Goal: Information Seeking & Learning: Learn about a topic

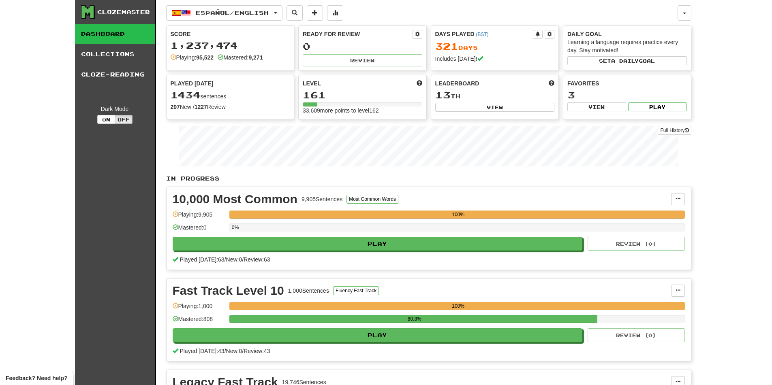
click at [217, 4] on div "Español / English English / Español Streak: 14 Review: 0 Points [DATE]: 268 Esp…" at bounding box center [428, 296] width 525 height 592
click at [218, 10] on span "Español / English" at bounding box center [232, 12] width 73 height 7
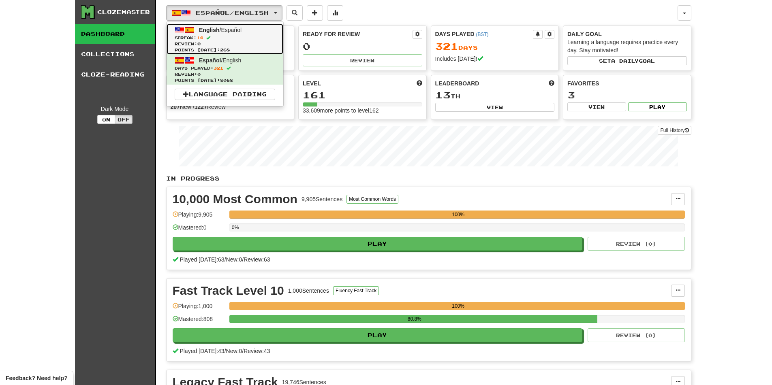
click at [208, 40] on span "Streak: 14" at bounding box center [225, 38] width 101 height 6
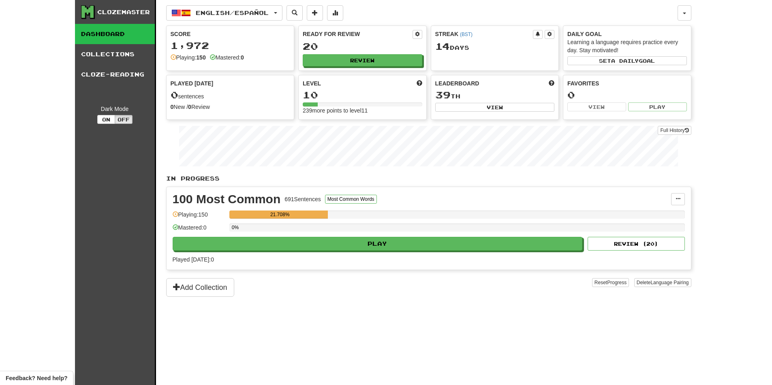
click at [234, 21] on div "English / Español English / Español Streak: 14 Review: 20 Points today: 0 Españ…" at bounding box center [428, 203] width 525 height 406
click at [232, 12] on span "English / Español" at bounding box center [232, 12] width 73 height 7
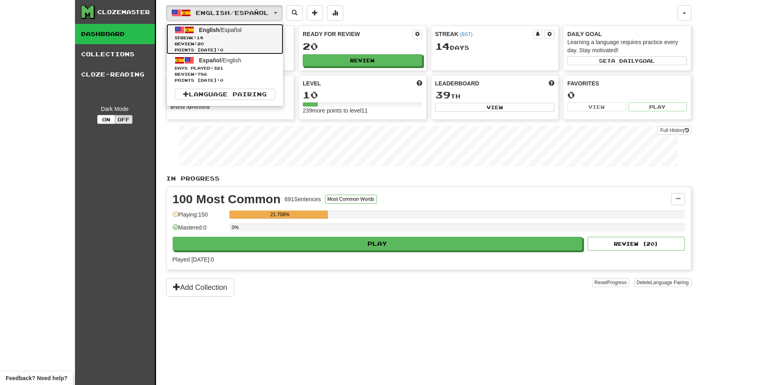
click at [218, 53] on link "English / Español Streak: 14 Review: 20 Points today: 0" at bounding box center [225, 39] width 117 height 30
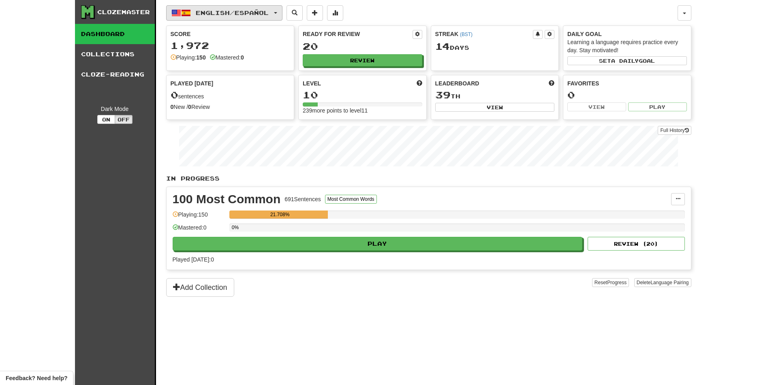
click at [211, 9] on span "English / Español" at bounding box center [232, 12] width 73 height 7
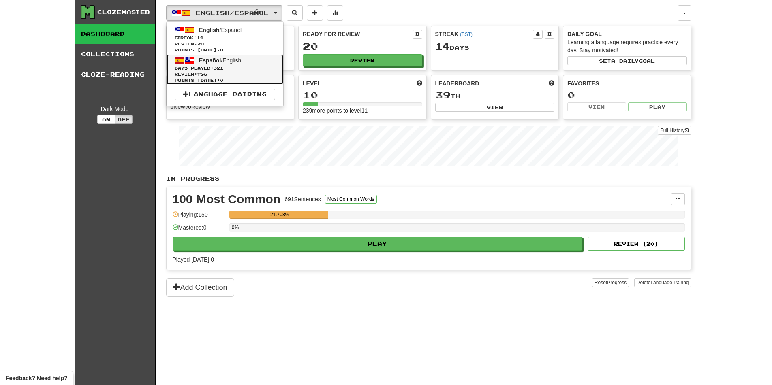
click at [204, 72] on span "Review: 786" at bounding box center [225, 74] width 101 height 6
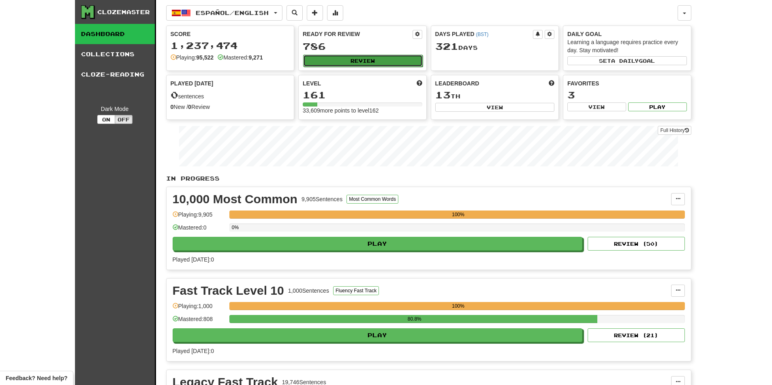
click at [352, 62] on button "Review" at bounding box center [363, 61] width 120 height 12
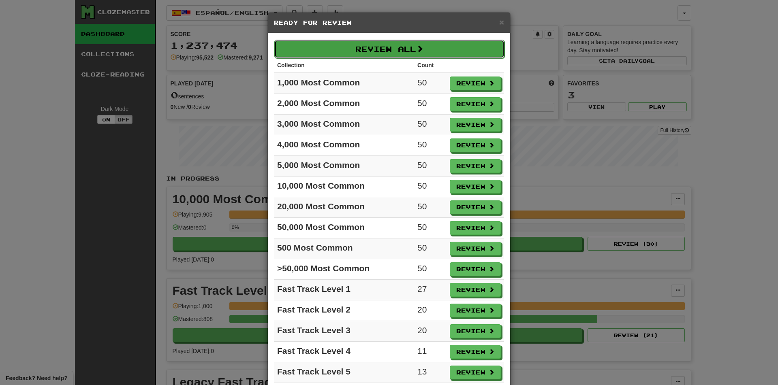
click at [364, 44] on button "Review All" at bounding box center [389, 49] width 230 height 19
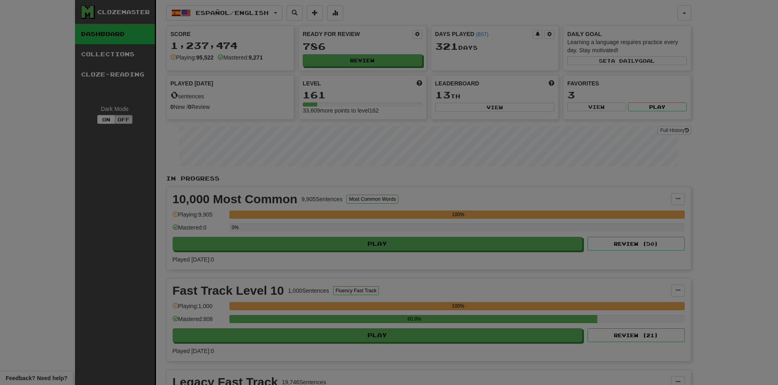
select select "********"
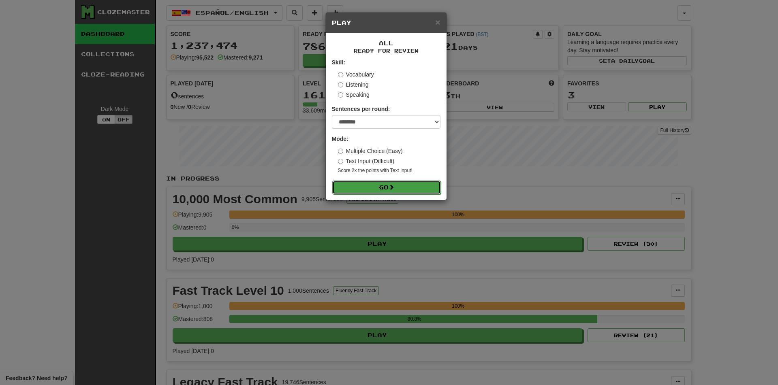
click at [359, 184] on button "Go" at bounding box center [386, 188] width 109 height 14
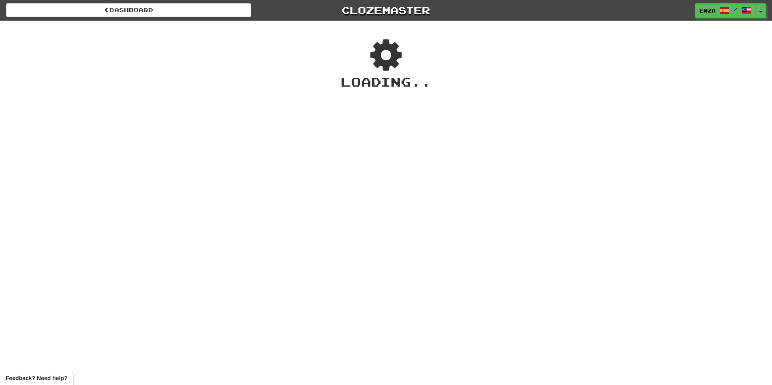
click at [11, 204] on div "Dashboard Clozemaster Emza / Toggle Dropdown Dashboard Leaderboard Activity Fee…" at bounding box center [386, 192] width 772 height 385
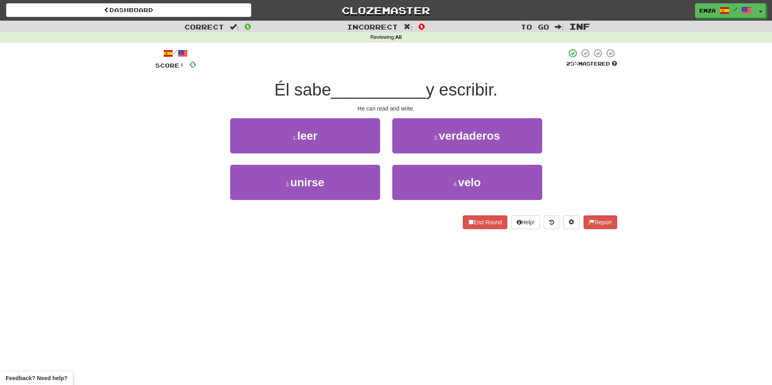
click at [344, 264] on div "Dashboard Clozemaster Emza / Toggle Dropdown Dashboard Leaderboard Activity Fee…" at bounding box center [386, 192] width 772 height 385
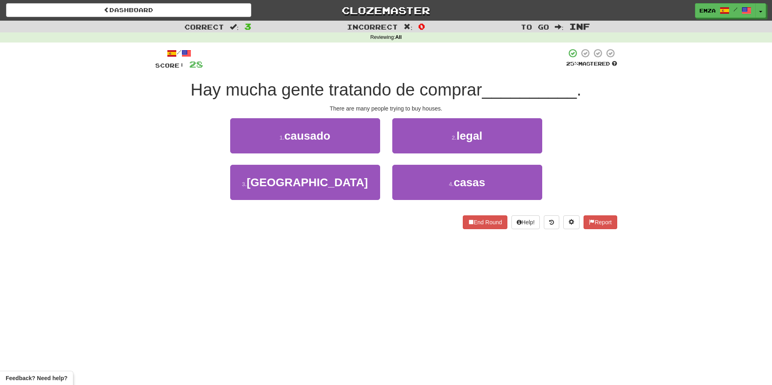
click at [344, 283] on div "Dashboard Clozemaster Emza / Toggle Dropdown Dashboard Leaderboard Activity Fee…" at bounding box center [386, 192] width 772 height 385
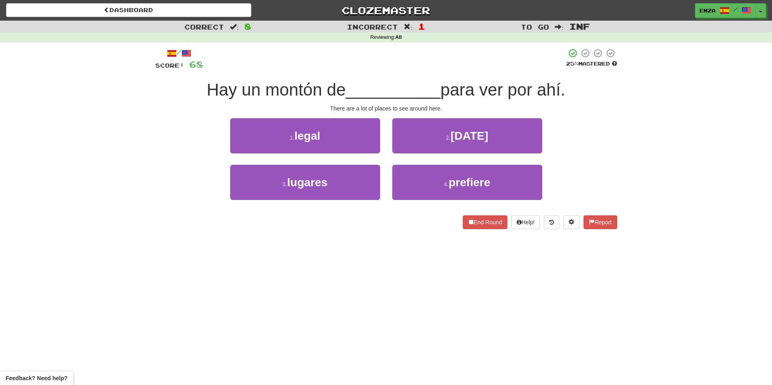
click at [188, 176] on div "3 . lugares 4 . prefiere" at bounding box center [386, 188] width 486 height 47
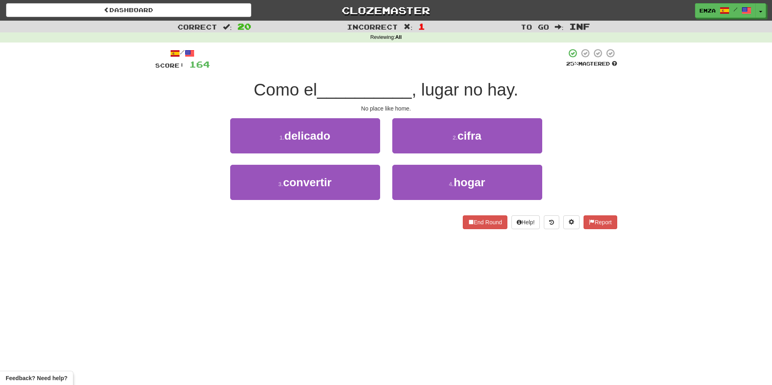
click at [333, 88] on span "__________" at bounding box center [364, 89] width 95 height 19
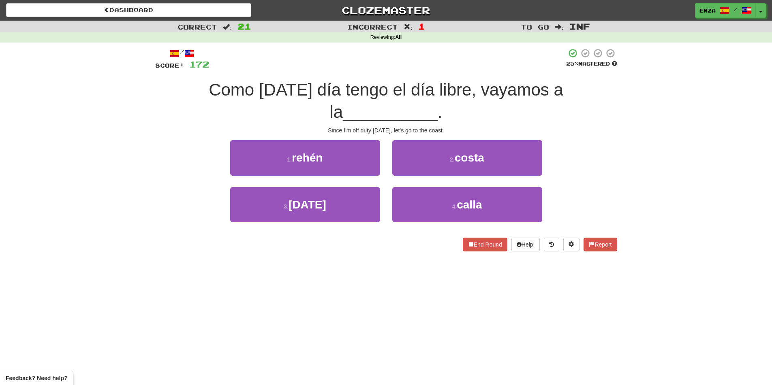
click at [379, 281] on div "Dashboard Clozemaster Emza / Toggle Dropdown Dashboard Leaderboard Activity Fee…" at bounding box center [386, 192] width 772 height 385
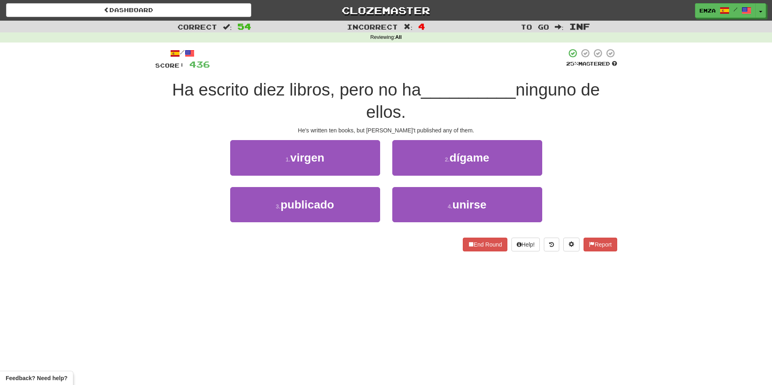
click at [360, 306] on div "Dashboard Clozemaster Emza / Toggle Dropdown Dashboard Leaderboard Activity Fee…" at bounding box center [386, 192] width 772 height 385
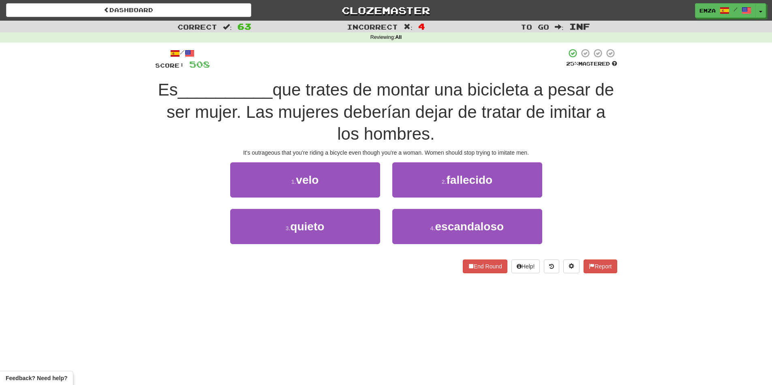
click at [169, 184] on div "1 . velo 2 . fallecido" at bounding box center [386, 186] width 486 height 47
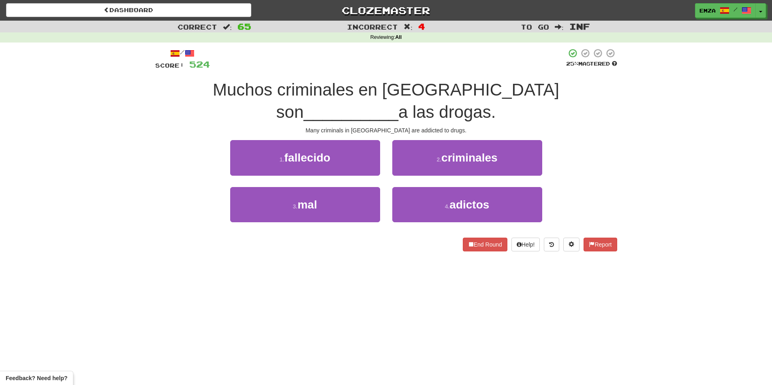
click at [240, 292] on div "Dashboard Clozemaster Emza / Toggle Dropdown Dashboard Leaderboard Activity Fee…" at bounding box center [386, 192] width 772 height 385
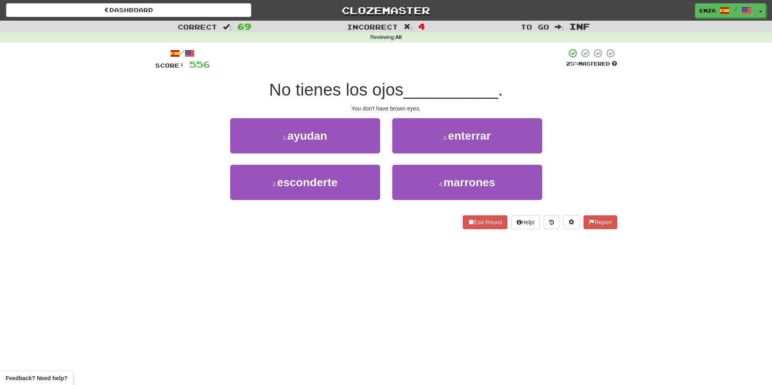
click at [304, 291] on div "Dashboard Clozemaster Emza / Toggle Dropdown Dashboard Leaderboard Activity Fee…" at bounding box center [386, 192] width 772 height 385
click at [362, 308] on div "Dashboard Clozemaster Emza / Toggle Dropdown Dashboard Leaderboard Activity Fee…" at bounding box center [386, 192] width 772 height 385
click at [454, 323] on div "Dashboard Clozemaster Emza / Toggle Dropdown Dashboard Leaderboard Activity Fee…" at bounding box center [386, 192] width 772 height 385
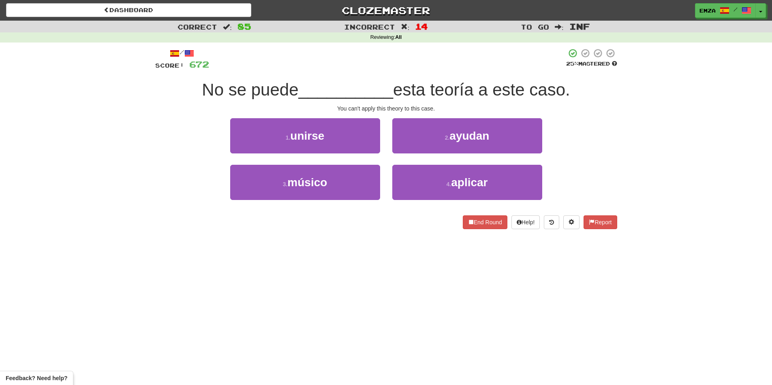
click at [306, 256] on div "Dashboard Clozemaster Emza / Toggle Dropdown Dashboard Leaderboard Activity Fee…" at bounding box center [386, 192] width 772 height 385
click at [358, 303] on div "Dashboard Clozemaster Emza / Toggle Dropdown Dashboard Leaderboard Activity Fee…" at bounding box center [386, 192] width 772 height 385
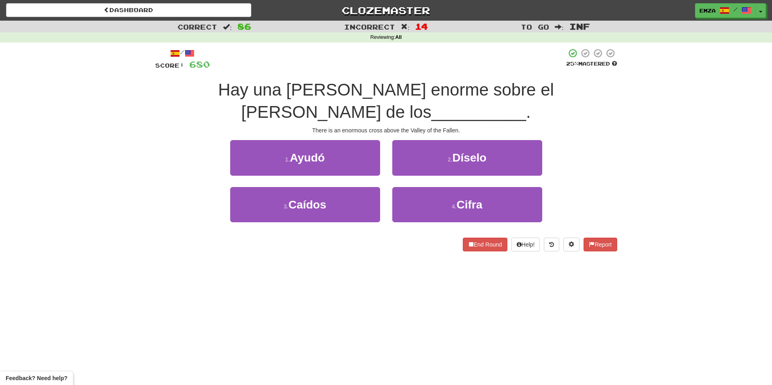
click at [415, 268] on div "Dashboard Clozemaster Emza / Toggle Dropdown Dashboard Leaderboard Activity Fee…" at bounding box center [386, 192] width 772 height 385
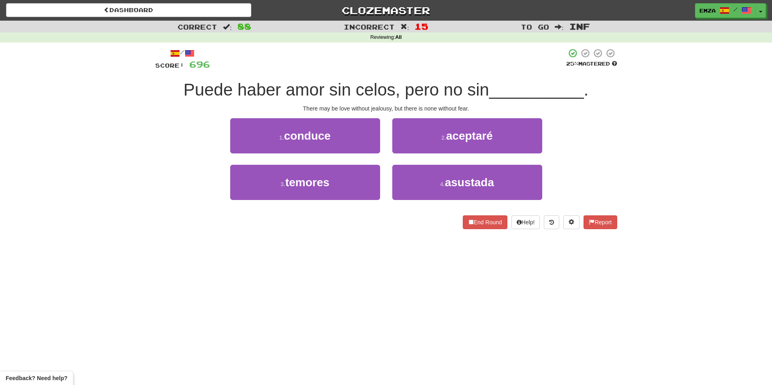
click at [308, 355] on div "Dashboard Clozemaster Emza / Toggle Dropdown Dashboard Leaderboard Activity Fee…" at bounding box center [386, 192] width 772 height 385
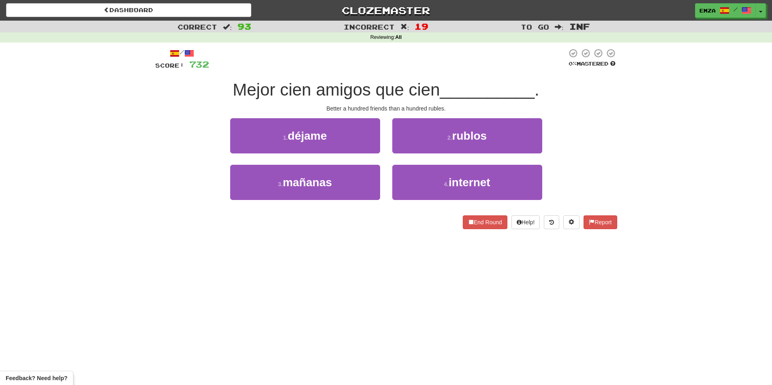
click at [45, 195] on div "Correct : 93 Incorrect : 19 To go : Inf Reviewing : All / Score: 732 0 % Master…" at bounding box center [386, 131] width 772 height 220
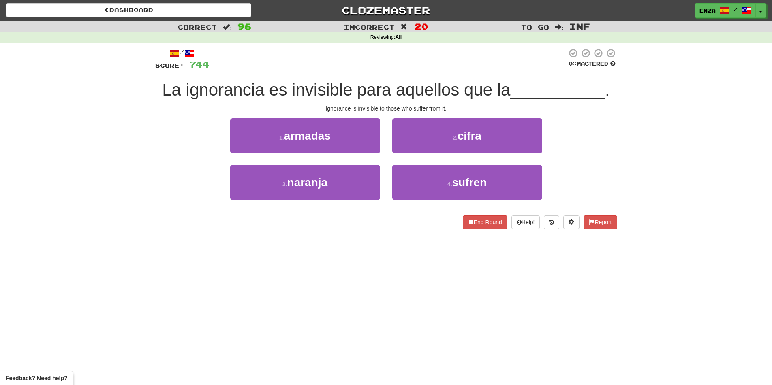
click at [342, 275] on div "Dashboard Clozemaster Emza / Toggle Dropdown Dashboard Leaderboard Activity Fee…" at bounding box center [386, 192] width 772 height 385
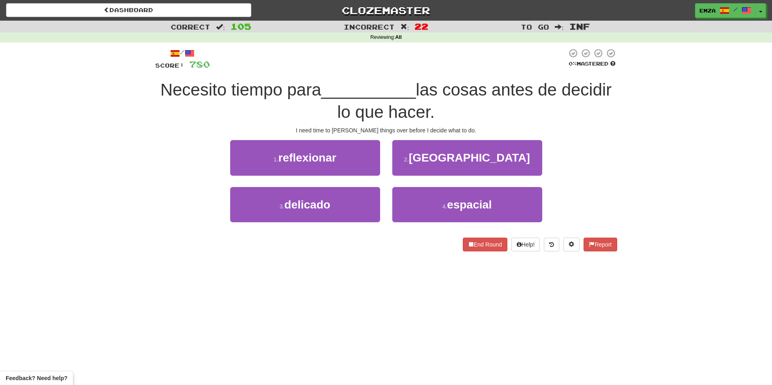
click at [22, 172] on div "Correct : 105 Incorrect : 22 To go : Inf Reviewing : All / Score: 780 0 % Maste…" at bounding box center [386, 142] width 772 height 242
click at [192, 250] on div "End Round Help! Report" at bounding box center [386, 245] width 462 height 14
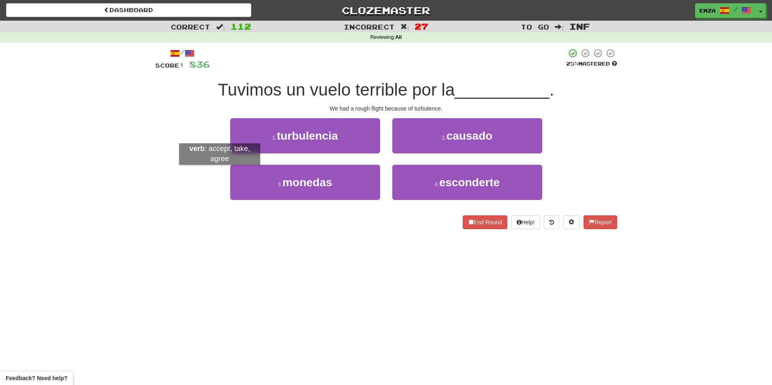
click at [138, 150] on div "Correct : 112 Incorrect : 27 To go : Inf Reviewing : All / Score: 836 25 % Mast…" at bounding box center [386, 131] width 772 height 220
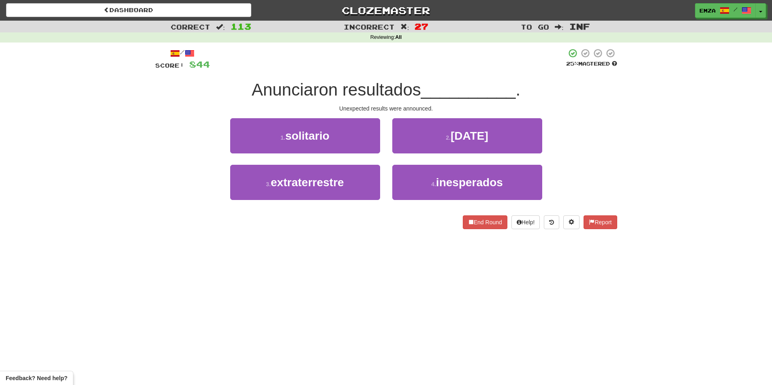
click at [336, 288] on div "Dashboard Clozemaster Emza / Toggle Dropdown Dashboard Leaderboard Activity Fee…" at bounding box center [386, 192] width 772 height 385
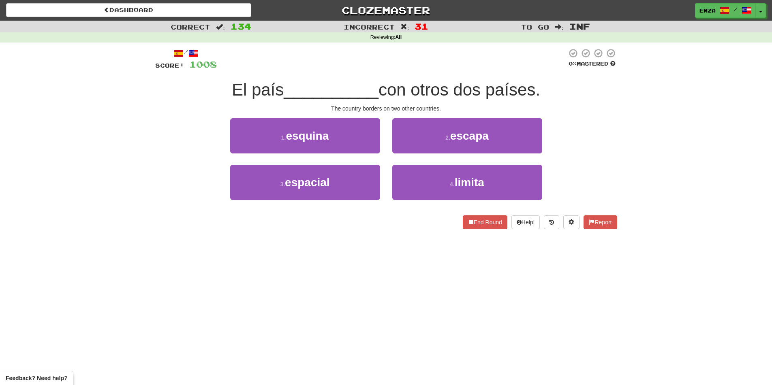
click at [422, 292] on div "Dashboard Clozemaster Emza / Toggle Dropdown Dashboard Leaderboard Activity Fee…" at bounding box center [386, 192] width 772 height 385
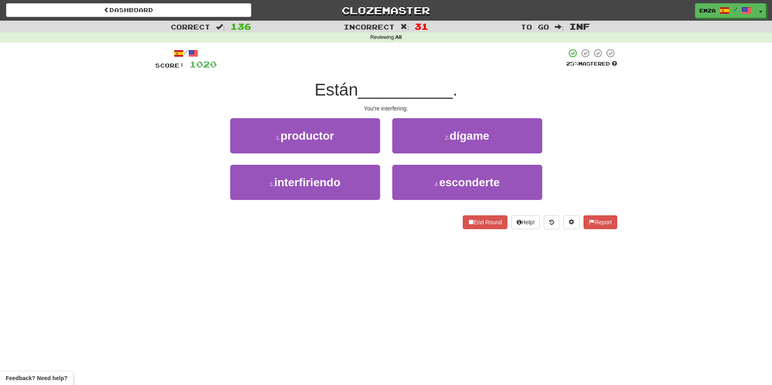
click at [402, 287] on div "Dashboard Clozemaster Emza / Toggle Dropdown Dashboard Leaderboard Activity Fee…" at bounding box center [386, 192] width 772 height 385
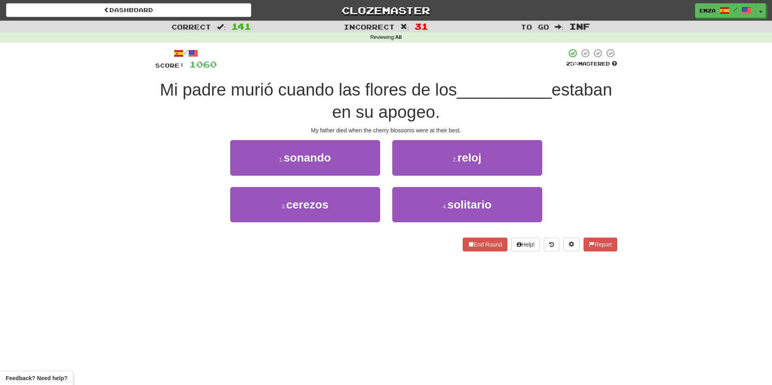
click at [357, 272] on div "Dashboard Clozemaster Emza / Toggle Dropdown Dashboard Leaderboard Activity Fee…" at bounding box center [386, 192] width 772 height 385
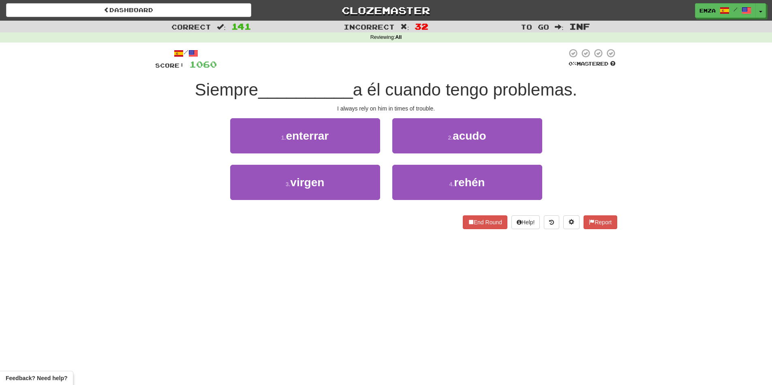
click at [355, 286] on div "Dashboard Clozemaster Emza / Toggle Dropdown Dashboard Leaderboard Activity Fee…" at bounding box center [386, 192] width 772 height 385
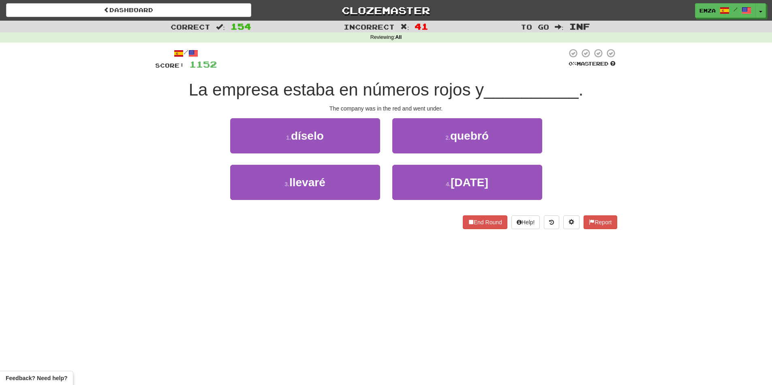
click at [60, 239] on div "Correct : 154 Incorrect : 41 To go : Inf Reviewing : All / Score: 1152 0 % Mast…" at bounding box center [386, 131] width 772 height 220
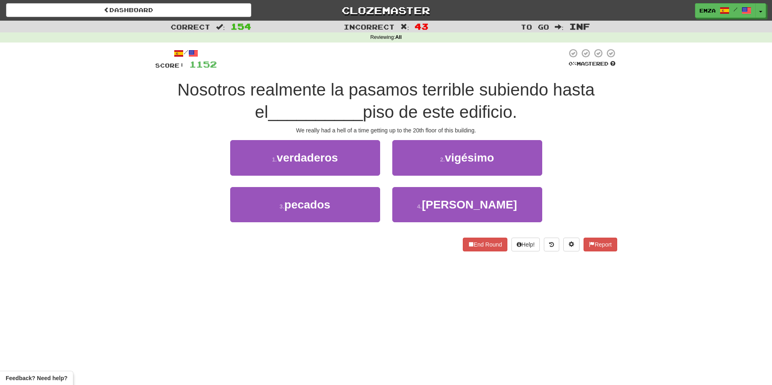
click at [125, 204] on div "Correct : 154 Incorrect : 43 To go : Inf Reviewing : All / Score: 1152 0 % Mast…" at bounding box center [386, 142] width 772 height 242
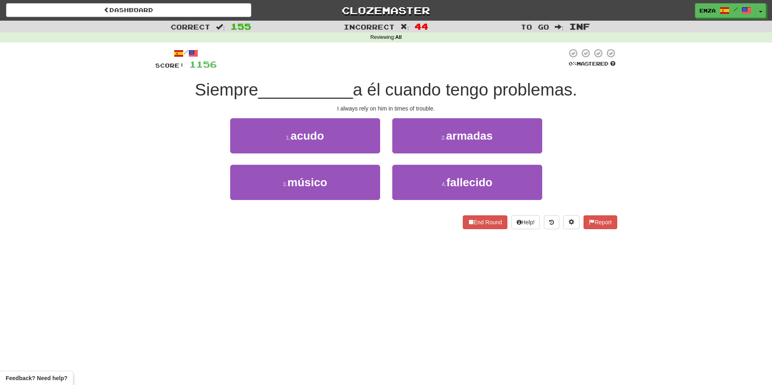
click at [6, 190] on div "Correct : 155 Incorrect : 44 To go : Inf Reviewing : All / Score: 1156 0 % Mast…" at bounding box center [386, 131] width 772 height 220
click at [143, 113] on div "Correct : 155 Incorrect : 44 To go : Inf Reviewing : All / Score: 1156 0 % Mast…" at bounding box center [386, 131] width 772 height 220
click at [193, 261] on div "Dashboard Clozemaster Emza / Toggle Dropdown Dashboard Leaderboard Activity Fee…" at bounding box center [386, 192] width 772 height 385
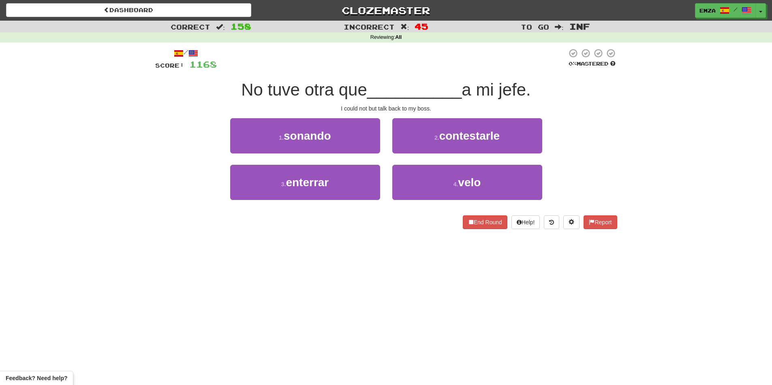
click at [397, 327] on div "Dashboard Clozemaster Emza / Toggle Dropdown Dashboard Leaderboard Activity Fee…" at bounding box center [386, 192] width 772 height 385
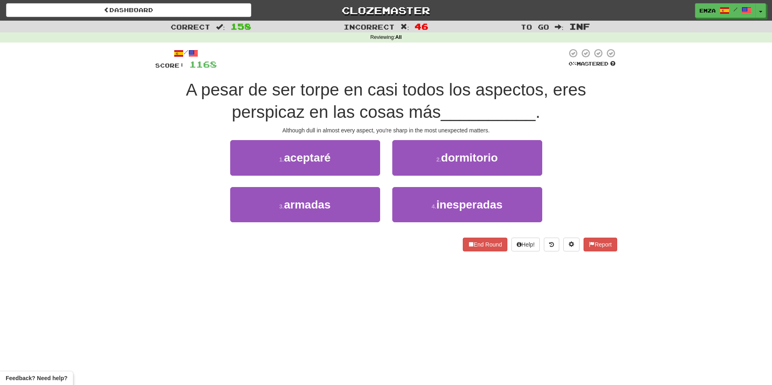
click at [39, 151] on div "Correct : 158 Incorrect : 46 To go : Inf Reviewing : All / Score: 1168 0 % Mast…" at bounding box center [386, 142] width 772 height 242
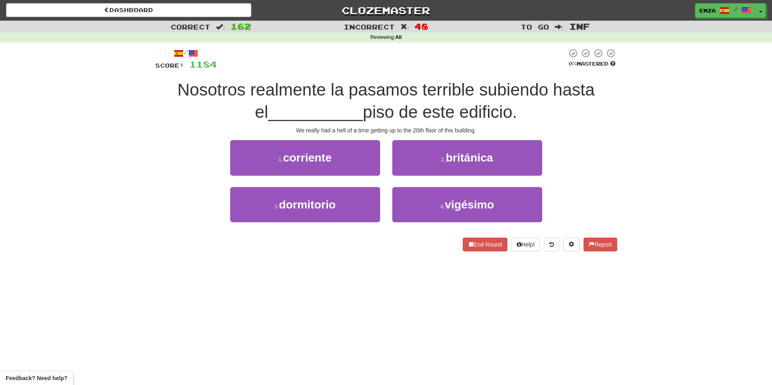
click at [391, 277] on div "Dashboard Clozemaster Emza / Toggle Dropdown Dashboard Leaderboard Activity Fee…" at bounding box center [386, 192] width 772 height 385
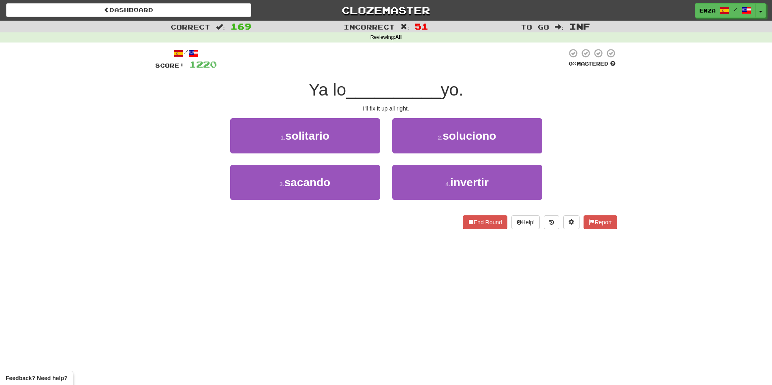
click at [440, 274] on div "Dashboard Clozemaster Emza / Toggle Dropdown Dashboard Leaderboard Activity Fee…" at bounding box center [386, 192] width 772 height 385
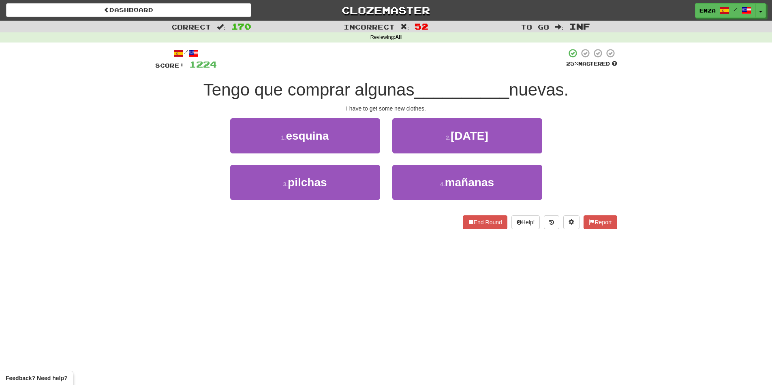
click at [299, 243] on div "Dashboard Clozemaster Emza / Toggle Dropdown Dashboard Leaderboard Activity Fee…" at bounding box center [386, 192] width 772 height 385
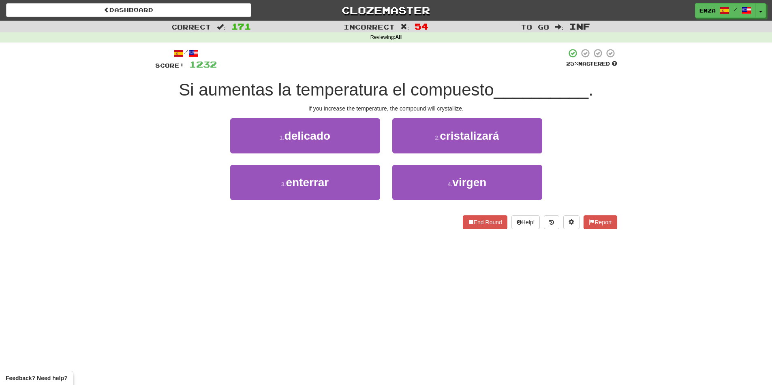
click at [358, 311] on div "Dashboard Clozemaster Emza / Toggle Dropdown Dashboard Leaderboard Activity Fee…" at bounding box center [386, 192] width 772 height 385
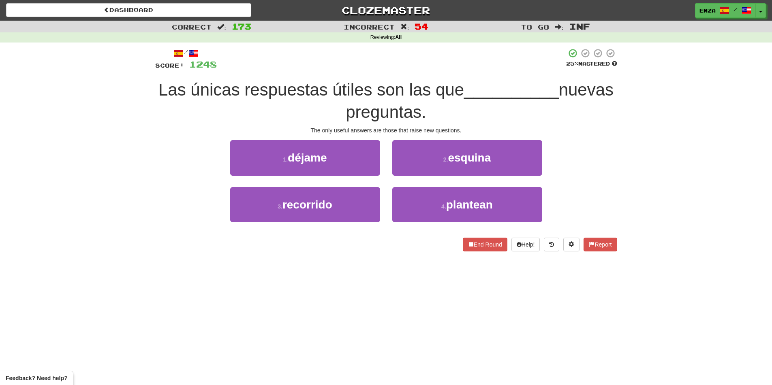
click at [388, 299] on div "Dashboard Clozemaster Emza / Toggle Dropdown Dashboard Leaderboard Activity Fee…" at bounding box center [386, 192] width 772 height 385
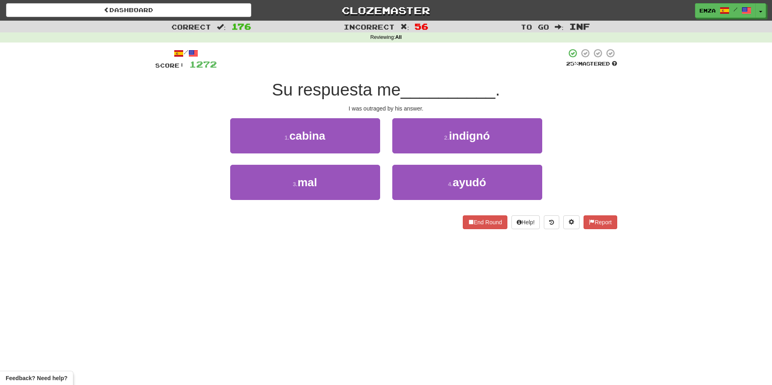
click at [291, 232] on div "/ Score: 1272 25 % Mastered Su respuesta me __________ . I was outraged by his …" at bounding box center [386, 142] width 462 height 198
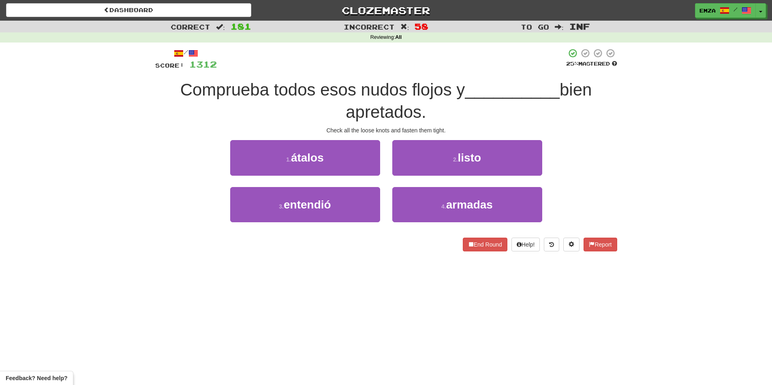
click at [385, 302] on div "Dashboard Clozemaster Emza / Toggle Dropdown Dashboard Leaderboard Activity Fee…" at bounding box center [386, 192] width 772 height 385
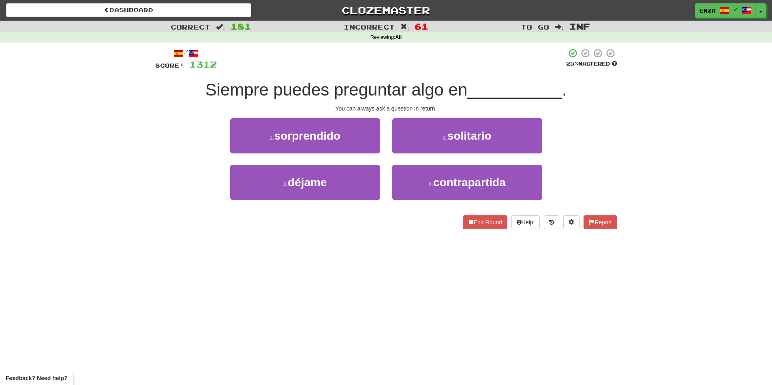
click at [406, 276] on div "Dashboard Clozemaster Emza / Toggle Dropdown Dashboard Leaderboard Activity Fee…" at bounding box center [386, 192] width 772 height 385
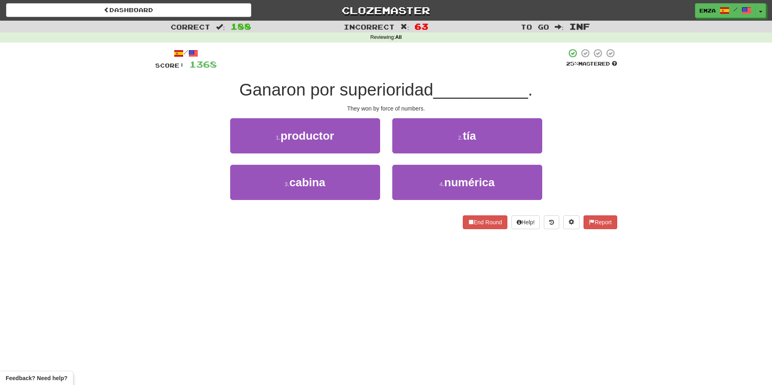
click at [182, 299] on div "Dashboard Clozemaster Emza / Toggle Dropdown Dashboard Leaderboard Activity Fee…" at bounding box center [386, 192] width 772 height 385
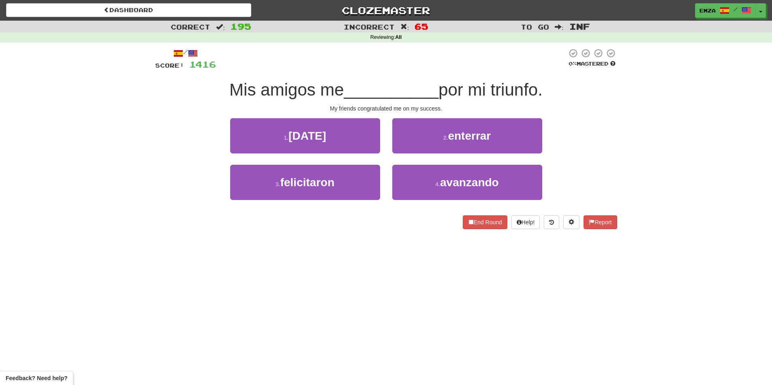
click at [280, 329] on div "Dashboard Clozemaster Emza / Toggle Dropdown Dashboard Leaderboard Activity Fee…" at bounding box center [386, 192] width 772 height 385
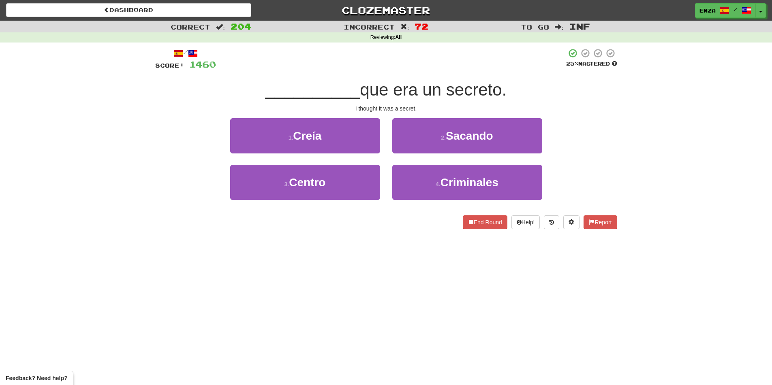
click at [190, 320] on div "Dashboard Clozemaster Emza / Toggle Dropdown Dashboard Leaderboard Activity Fee…" at bounding box center [386, 192] width 772 height 385
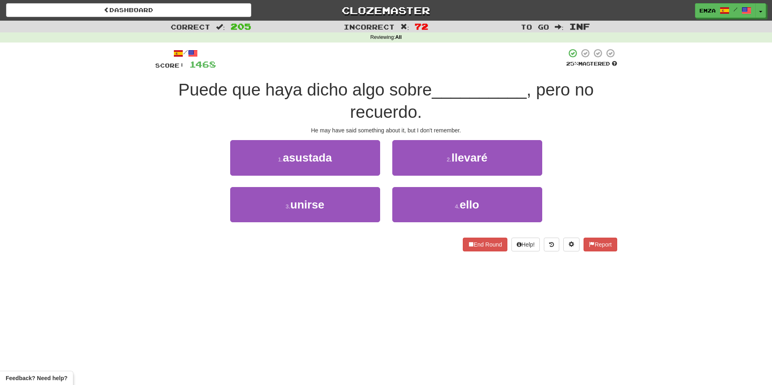
click at [39, 153] on div "Correct : 205 Incorrect : 72 To go : Inf Reviewing : All / Score: 1468 25 % Mas…" at bounding box center [386, 142] width 772 height 242
click at [171, 121] on div "Puede que haya dicho algo sobre __________ , pero no recuerdo." at bounding box center [386, 101] width 462 height 44
click at [205, 233] on div "3 . unirse 4 . ello" at bounding box center [386, 210] width 486 height 47
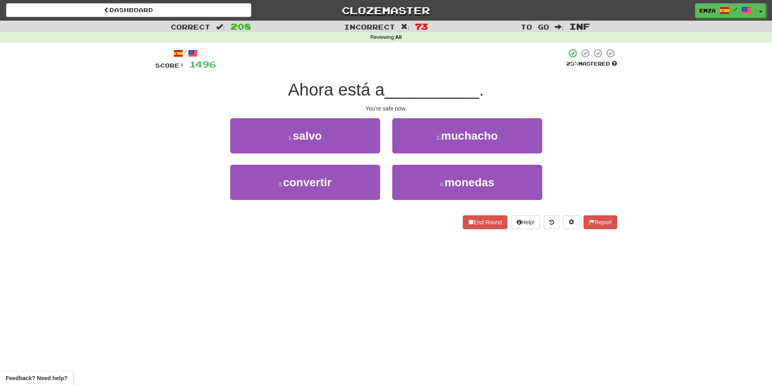
drag, startPoint x: 205, startPoint y: 233, endPoint x: 143, endPoint y: 180, distance: 81.3
click at [143, 180] on div "Correct : 208 Incorrect : 73 To go : Inf Reviewing : All / Score: 1496 25 % Mas…" at bounding box center [386, 131] width 772 height 220
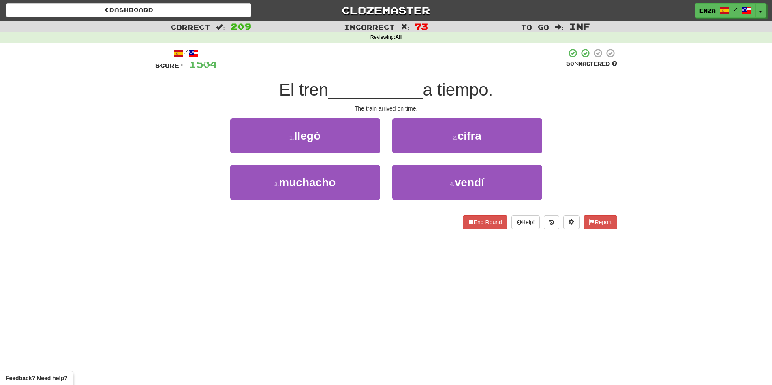
click at [263, 276] on div "Dashboard Clozemaster Emza / Toggle Dropdown Dashboard Leaderboard Activity Fee…" at bounding box center [386, 192] width 772 height 385
click at [163, 132] on div "1 . internet 2 . productor" at bounding box center [386, 141] width 486 height 47
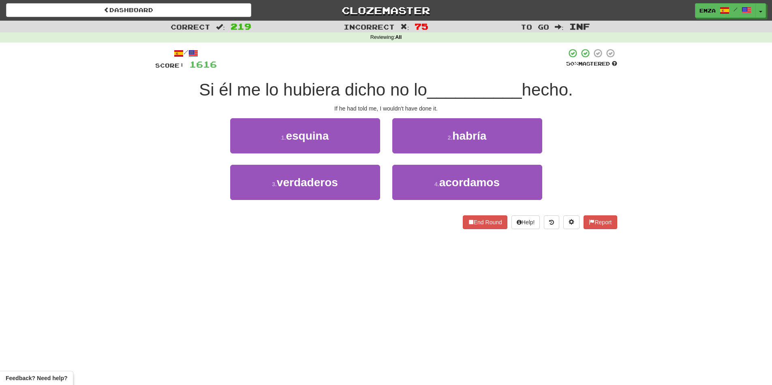
click at [182, 171] on div "3 . verdaderos 4 . acordamos" at bounding box center [386, 188] width 486 height 47
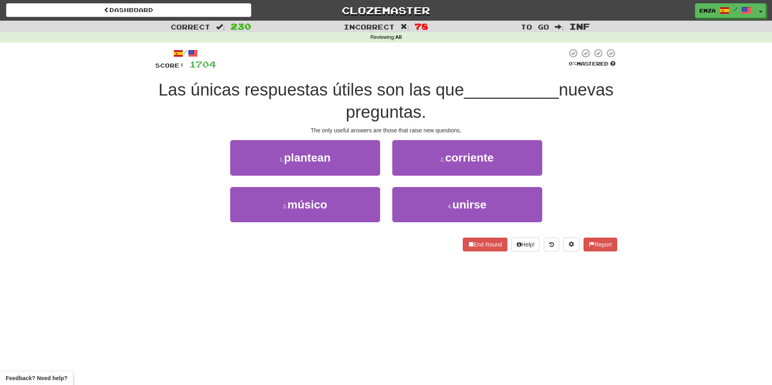
drag, startPoint x: 747, startPoint y: 222, endPoint x: 702, endPoint y: 232, distance: 46.4
click at [746, 222] on div "Correct : 230 Incorrect : 78 To go : Inf Reviewing : All / Score: 1704 0 % Mast…" at bounding box center [386, 142] width 772 height 242
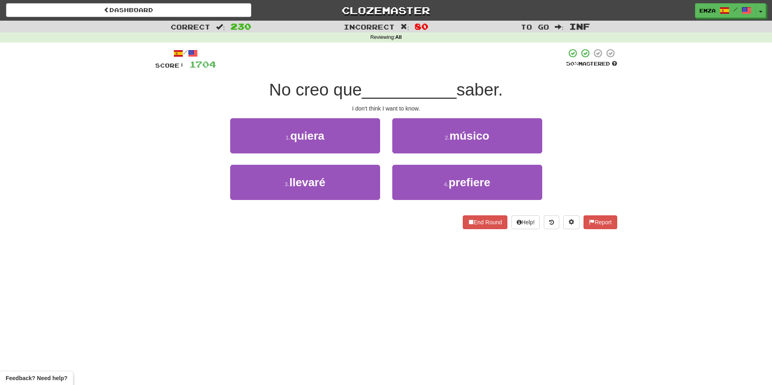
click at [346, 280] on div "Dashboard Clozemaster Emza / Toggle Dropdown Dashboard Leaderboard Activity Fee…" at bounding box center [386, 192] width 772 height 385
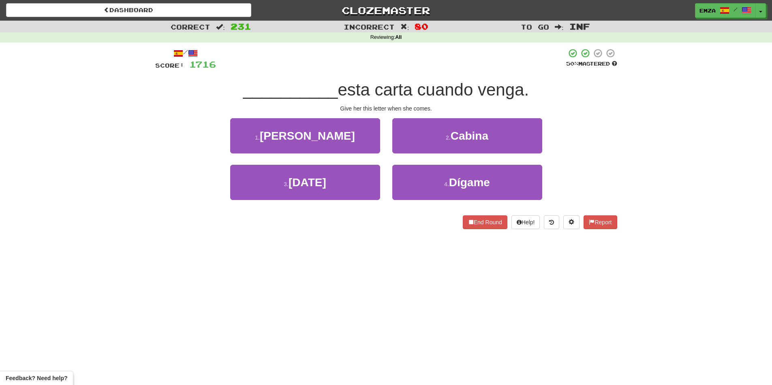
click at [304, 263] on div "Dashboard Clozemaster Emza / Toggle Dropdown Dashboard Leaderboard Activity Fee…" at bounding box center [386, 192] width 772 height 385
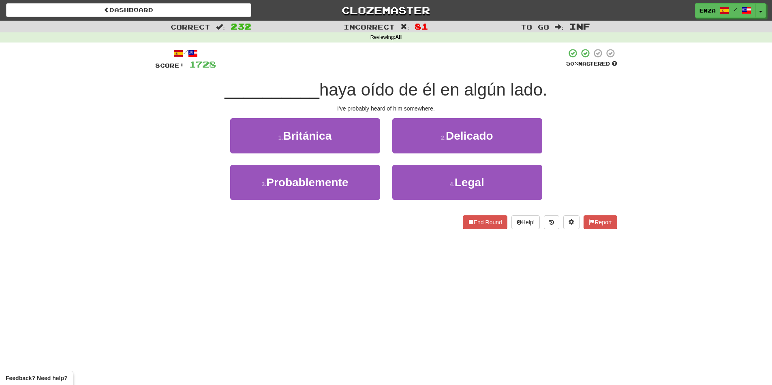
click at [338, 252] on div "Dashboard Clozemaster Emza / Toggle Dropdown Dashboard Leaderboard Activity Fee…" at bounding box center [386, 192] width 772 height 385
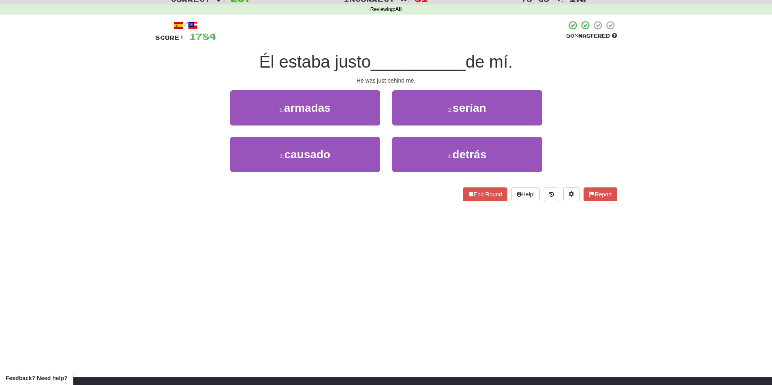
scroll to position [24, 0]
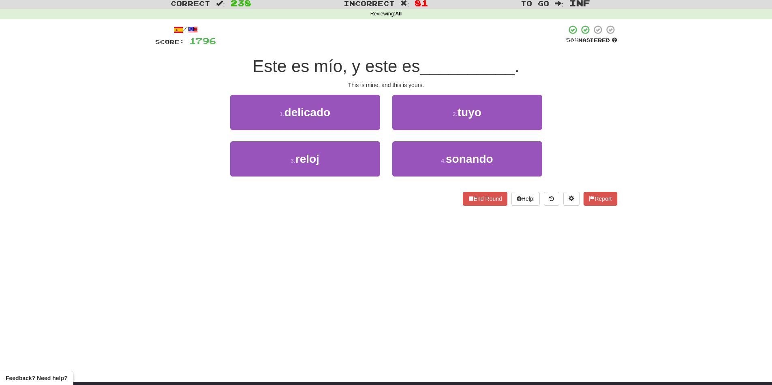
click at [276, 255] on div "Dashboard Clozemaster Emza / Toggle Dropdown Dashboard Leaderboard Activity Fee…" at bounding box center [386, 168] width 772 height 385
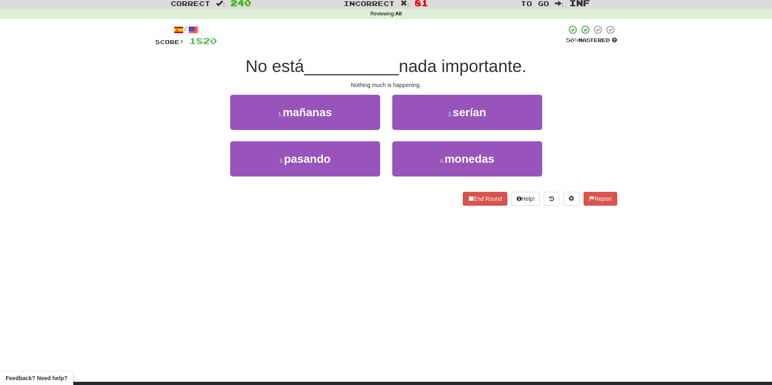
click at [237, 259] on div "Dashboard Clozemaster Emza / Toggle Dropdown Dashboard Leaderboard Activity Fee…" at bounding box center [386, 168] width 772 height 385
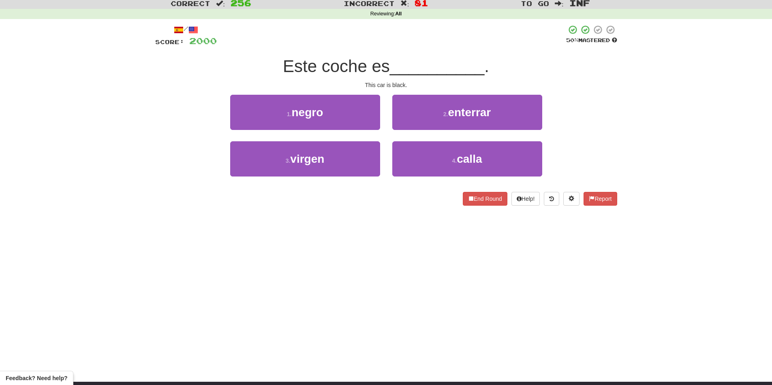
click at [376, 256] on div "Dashboard Clozemaster Emza / Toggle Dropdown Dashboard Leaderboard Activity Fee…" at bounding box center [386, 168] width 772 height 385
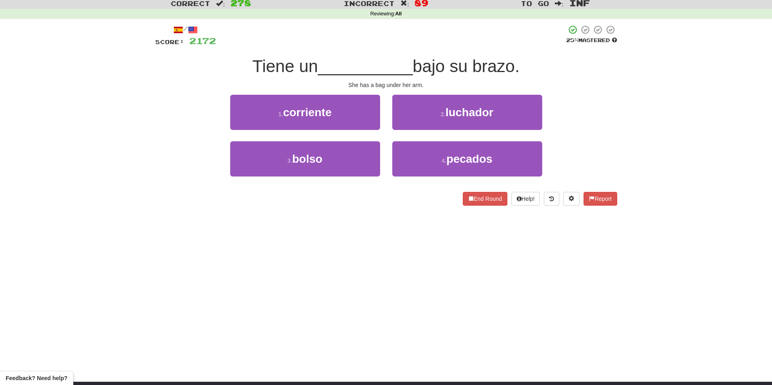
click at [381, 241] on div "Dashboard Clozemaster Emza / Toggle Dropdown Dashboard Leaderboard Activity Fee…" at bounding box center [386, 168] width 772 height 385
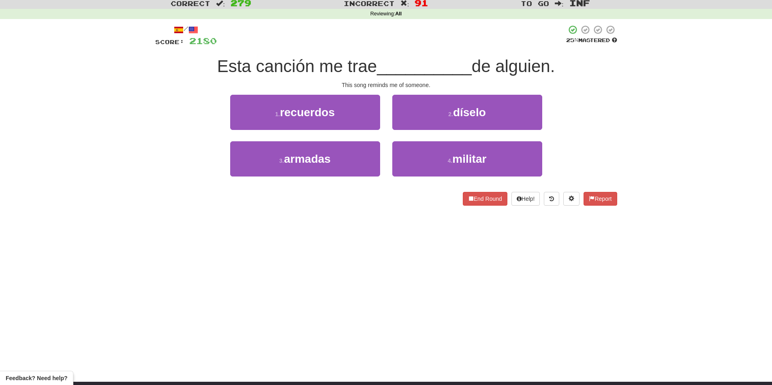
click at [349, 251] on div "Dashboard Clozemaster Emza / Toggle Dropdown Dashboard Leaderboard Activity Fee…" at bounding box center [386, 168] width 772 height 385
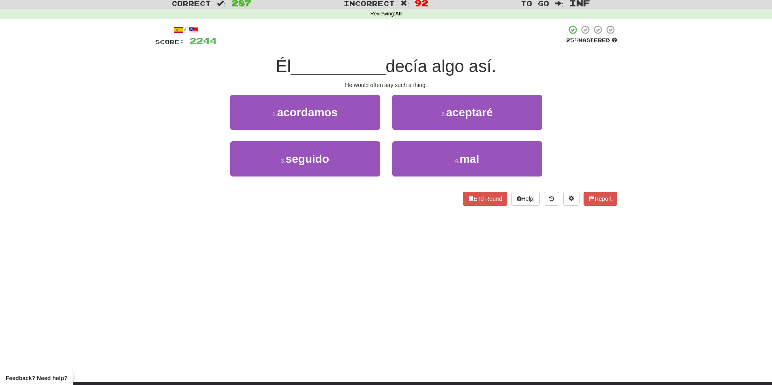
click at [355, 276] on div "Dashboard Clozemaster Emza / Toggle Dropdown Dashboard Leaderboard Activity Fee…" at bounding box center [386, 168] width 772 height 385
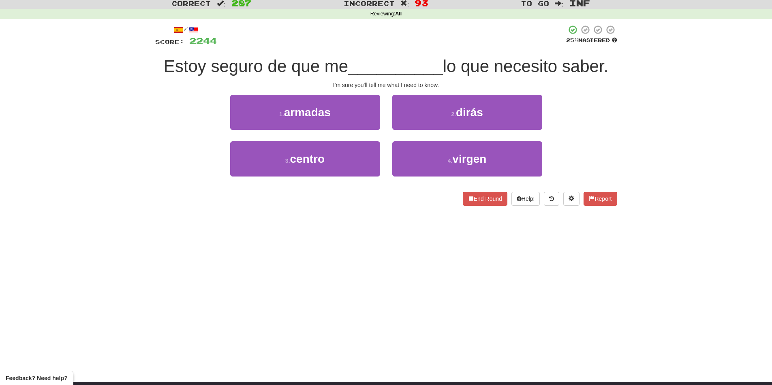
click at [285, 264] on div "Dashboard Clozemaster Emza / Toggle Dropdown Dashboard Leaderboard Activity Fee…" at bounding box center [386, 168] width 772 height 385
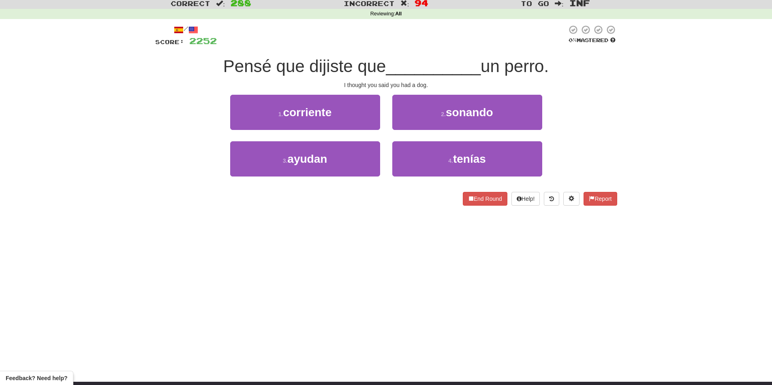
click at [361, 297] on div "Dashboard Clozemaster Emza / Toggle Dropdown Dashboard Leaderboard Activity Fee…" at bounding box center [386, 168] width 772 height 385
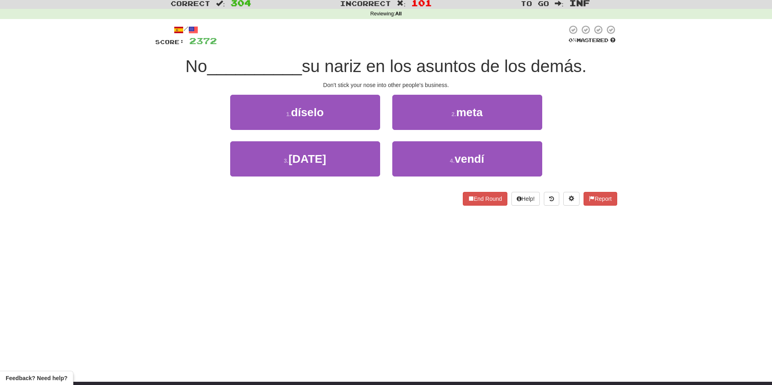
click at [387, 259] on div "Dashboard Clozemaster Emza / Toggle Dropdown Dashboard Leaderboard Activity Fee…" at bounding box center [386, 168] width 772 height 385
click at [300, 233] on div "Dashboard Clozemaster Emza / Toggle Dropdown Dashboard Leaderboard Activity Fee…" at bounding box center [386, 168] width 772 height 385
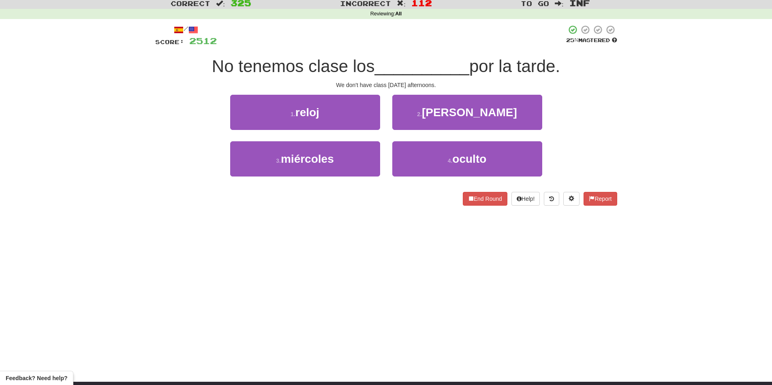
click at [438, 308] on div "Dashboard Clozemaster Emza / Toggle Dropdown Dashboard Leaderboard Activity Fee…" at bounding box center [386, 168] width 772 height 385
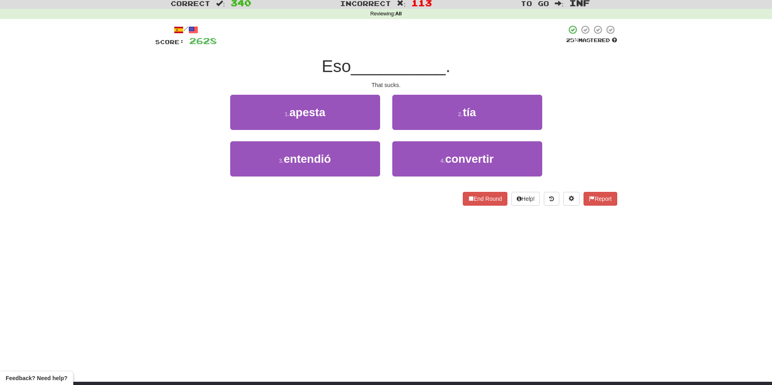
click at [395, 275] on div "Dashboard Clozemaster Emza / Toggle Dropdown Dashboard Leaderboard Activity Fee…" at bounding box center [386, 168] width 772 height 385
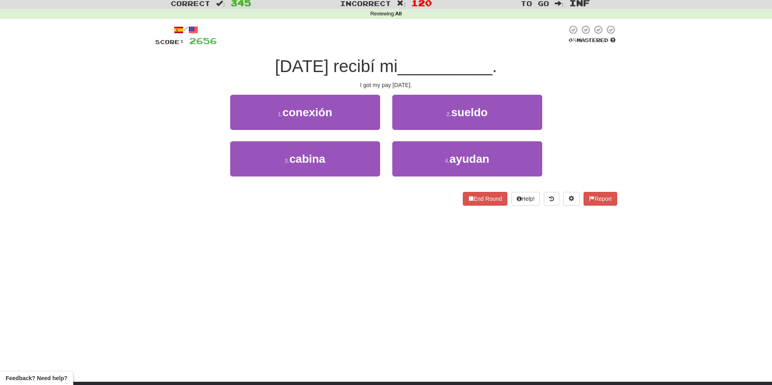
click at [36, 143] on div "Correct : 345 Incorrect : 120 To go : Inf Reviewing : All / Score: 2656 0 % Mas…" at bounding box center [386, 107] width 772 height 220
click at [208, 224] on div "Dashboard Clozemaster Emza / Toggle Dropdown Dashboard Leaderboard Activity Fee…" at bounding box center [386, 168] width 772 height 385
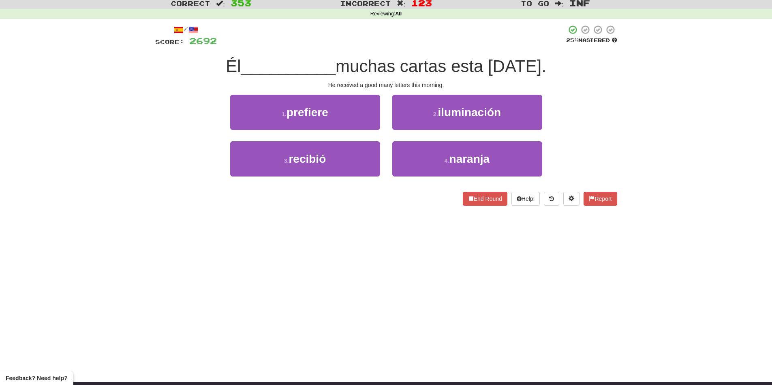
click at [373, 277] on div "Dashboard Clozemaster Emza / Toggle Dropdown Dashboard Leaderboard Activity Fee…" at bounding box center [386, 168] width 772 height 385
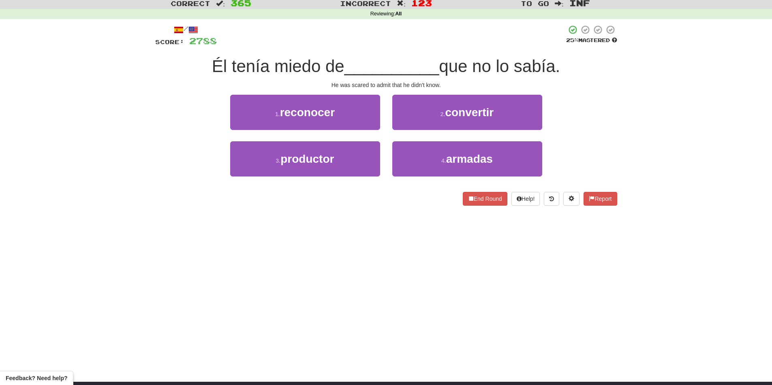
click at [433, 267] on div "Dashboard Clozemaster Emza / Toggle Dropdown Dashboard Leaderboard Activity Fee…" at bounding box center [386, 168] width 772 height 385
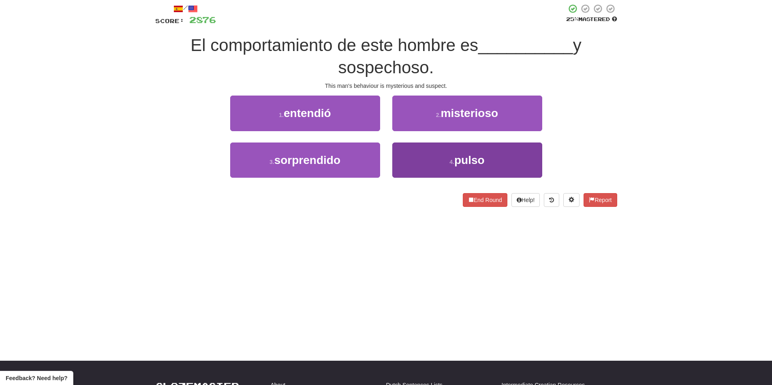
scroll to position [4, 0]
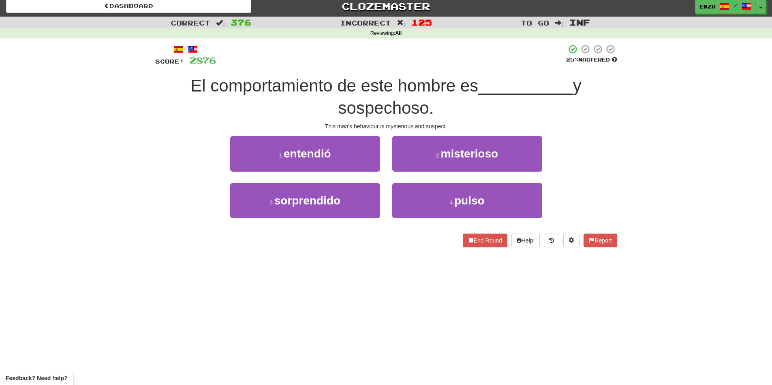
click at [385, 280] on div "Dashboard Clozemaster Emza / Toggle Dropdown Dashboard Leaderboard Activity Fee…" at bounding box center [386, 188] width 772 height 385
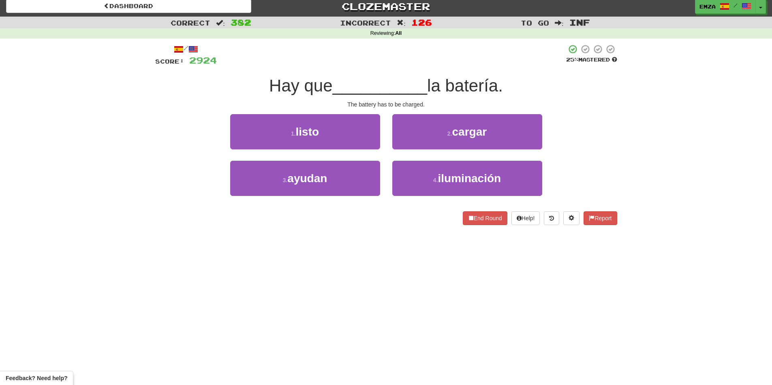
click at [368, 268] on div "Dashboard Clozemaster Emza / Toggle Dropdown Dashboard Leaderboard Activity Fee…" at bounding box center [386, 188] width 772 height 385
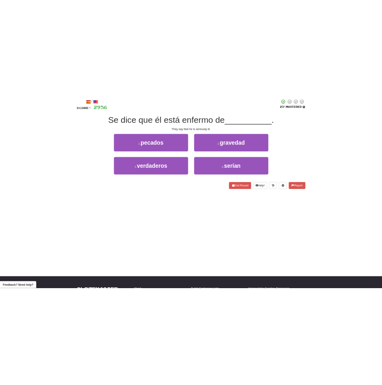
scroll to position [0, 0]
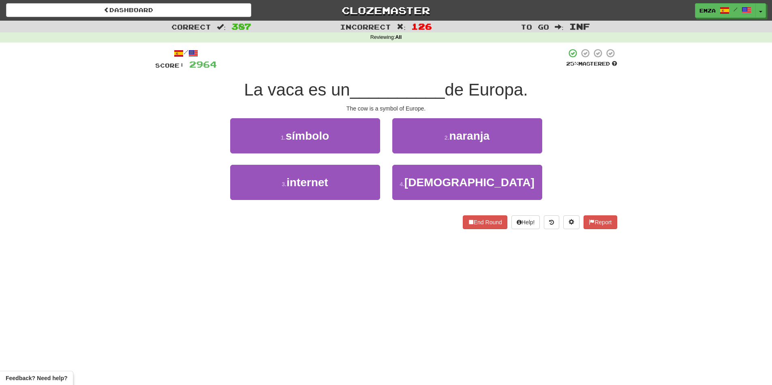
click at [150, 165] on div "/ Score: 2964 25 % Mastered La vaca es un __________ de Europa. The cow is a sy…" at bounding box center [386, 142] width 474 height 198
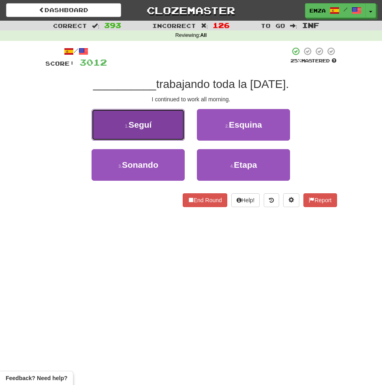
click at [137, 122] on span "Seguí" at bounding box center [139, 124] width 23 height 9
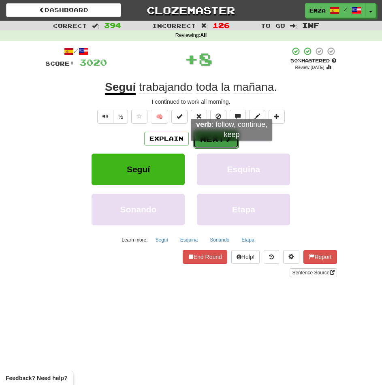
click at [212, 139] on button "Next" at bounding box center [215, 139] width 45 height 19
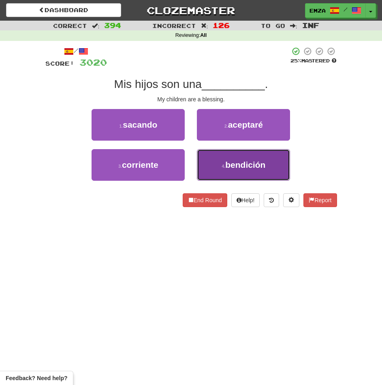
click at [229, 165] on span "bendición" at bounding box center [245, 164] width 40 height 9
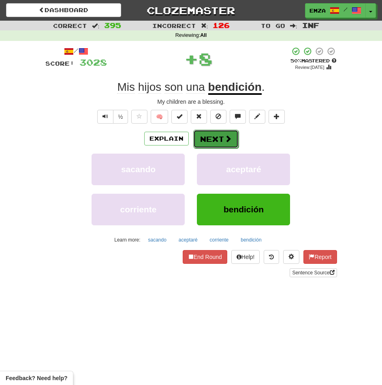
click at [222, 131] on button "Next" at bounding box center [215, 139] width 45 height 19
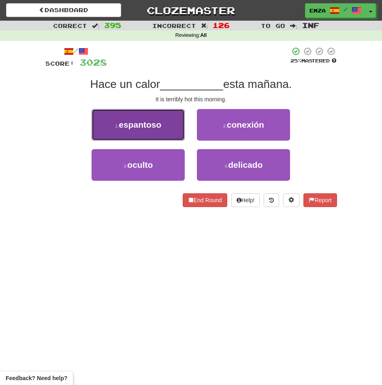
click at [141, 128] on span "espantoso" at bounding box center [140, 124] width 43 height 9
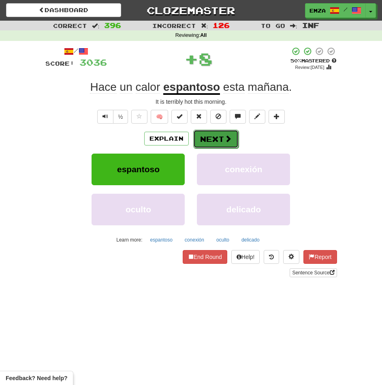
click at [210, 141] on button "Next" at bounding box center [215, 139] width 45 height 19
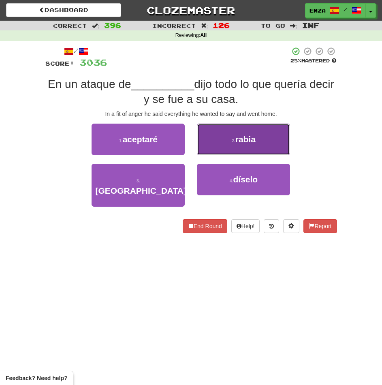
click at [231, 138] on button "2 . rabia" at bounding box center [243, 140] width 93 height 32
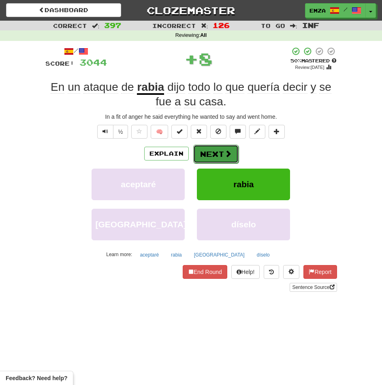
click at [223, 152] on button "Next" at bounding box center [215, 154] width 45 height 19
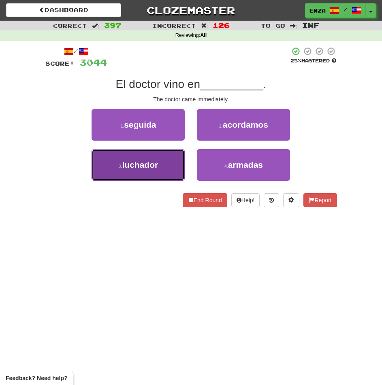
click at [146, 164] on span "luchador" at bounding box center [140, 164] width 36 height 9
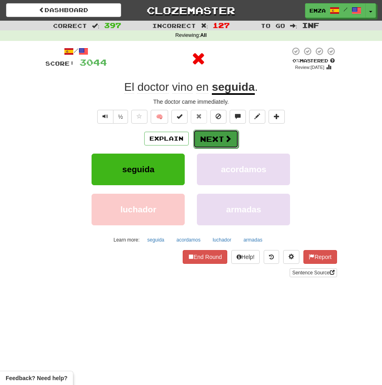
click at [209, 131] on button "Next" at bounding box center [215, 139] width 45 height 19
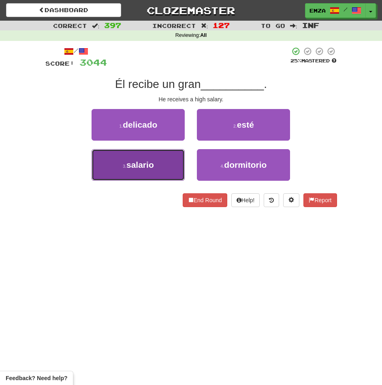
click at [149, 170] on button "3 . salario" at bounding box center [138, 165] width 93 height 32
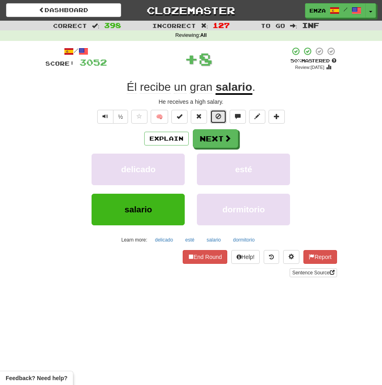
click at [216, 123] on button at bounding box center [218, 117] width 16 height 14
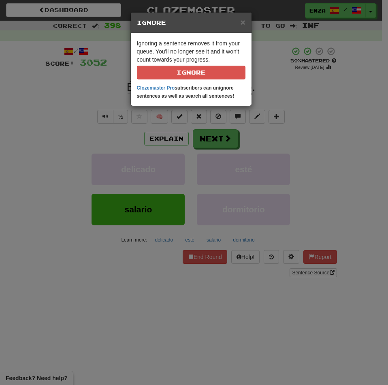
click at [208, 145] on div "× Ignore Ignoring a sentence removes it from your queue. You'll no longer see i…" at bounding box center [194, 192] width 388 height 385
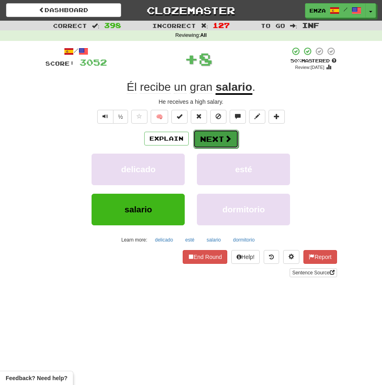
click at [222, 138] on button "Next" at bounding box center [215, 139] width 45 height 19
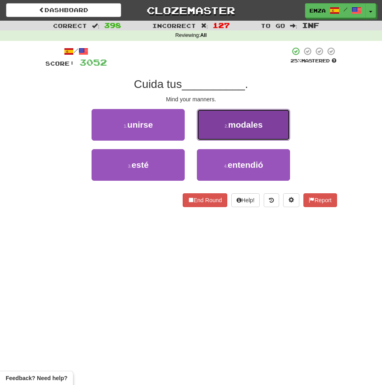
click at [237, 133] on button "2 . modales" at bounding box center [243, 125] width 93 height 32
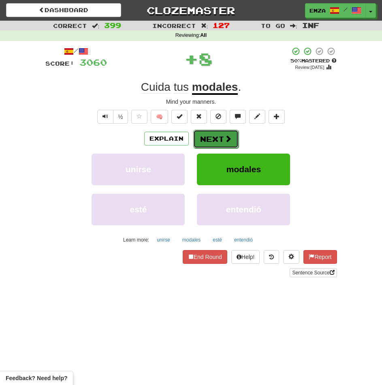
click at [214, 139] on button "Next" at bounding box center [215, 139] width 45 height 19
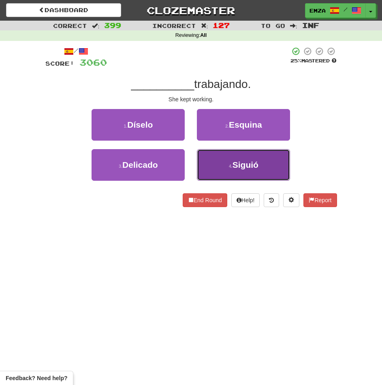
click at [229, 161] on button "4 . Siguió" at bounding box center [243, 165] width 93 height 32
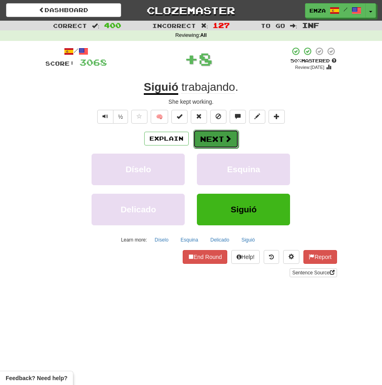
click at [225, 142] on span at bounding box center [228, 138] width 7 height 7
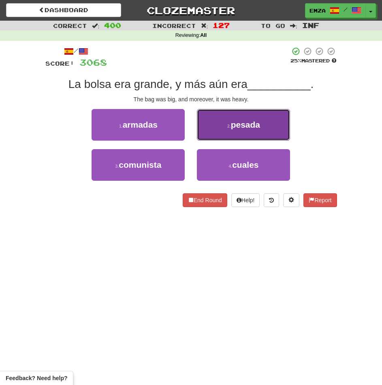
click at [228, 126] on small "2 ." at bounding box center [229, 126] width 4 height 5
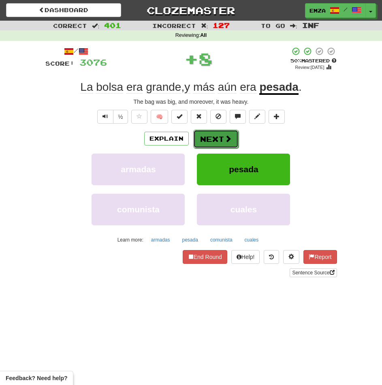
drag, startPoint x: 225, startPoint y: 129, endPoint x: 212, endPoint y: 139, distance: 16.5
click at [212, 139] on button "Next" at bounding box center [215, 139] width 45 height 19
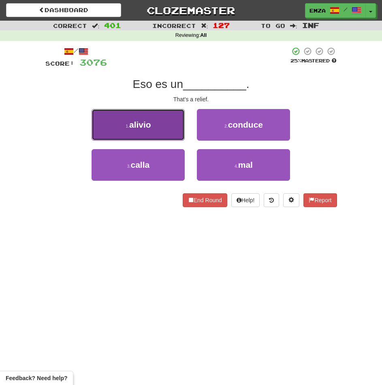
click at [140, 113] on button "1 . alivio" at bounding box center [138, 125] width 93 height 32
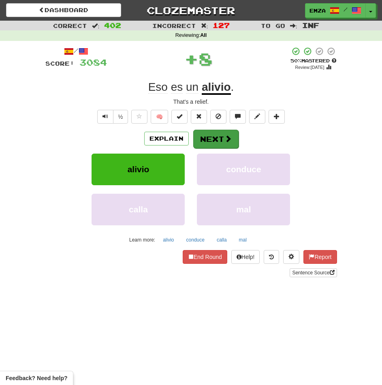
click at [225, 130] on div "/ Score: 3084 + 8 50 % Mastered Review: 2025-10-25 Eso es un alivio . That's a …" at bounding box center [191, 162] width 292 height 231
click at [220, 130] on button "Next" at bounding box center [215, 139] width 45 height 19
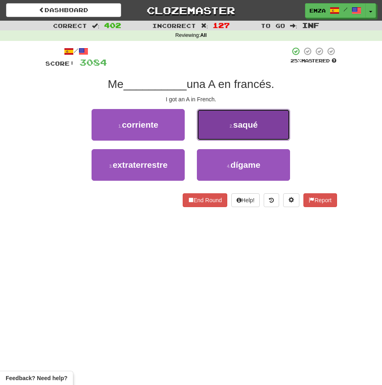
click at [225, 121] on button "2 . saqué" at bounding box center [243, 125] width 93 height 32
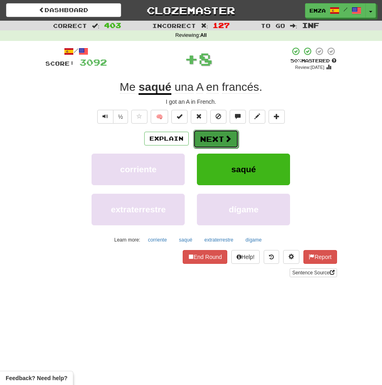
click at [210, 130] on button "Next" at bounding box center [215, 139] width 45 height 19
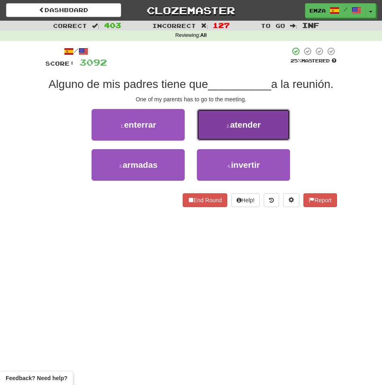
click at [218, 128] on button "2 . atender" at bounding box center [243, 125] width 93 height 32
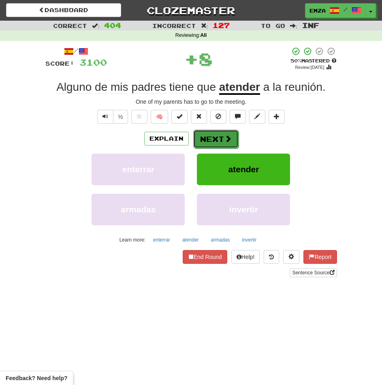
click at [223, 141] on button "Next" at bounding box center [215, 139] width 45 height 19
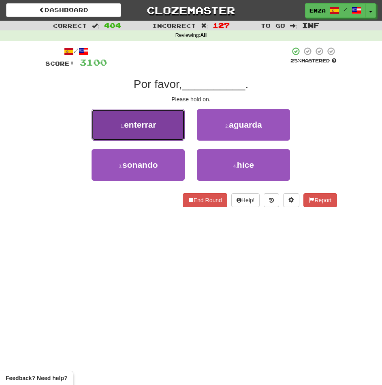
click at [166, 128] on button "1 . enterrar" at bounding box center [138, 125] width 93 height 32
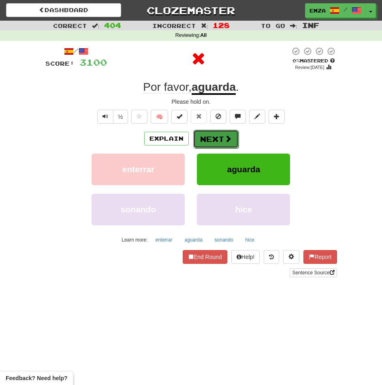
click at [214, 143] on button "Next" at bounding box center [215, 139] width 45 height 19
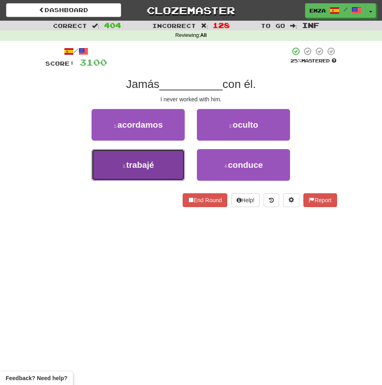
click at [150, 156] on button "3 . trabajé" at bounding box center [138, 165] width 93 height 32
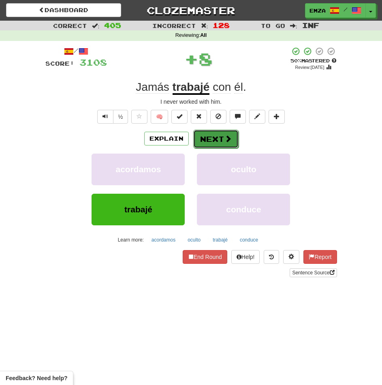
click at [196, 142] on button "Next" at bounding box center [215, 139] width 45 height 19
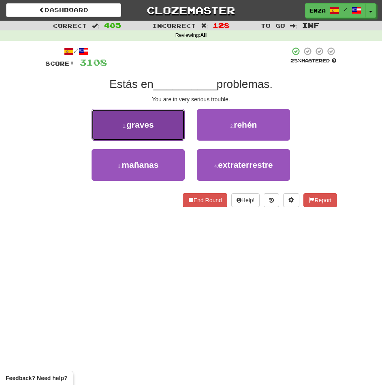
click at [141, 125] on span "graves" at bounding box center [140, 124] width 28 height 9
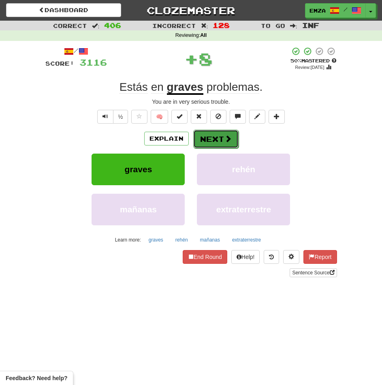
click at [229, 141] on span at bounding box center [228, 138] width 7 height 7
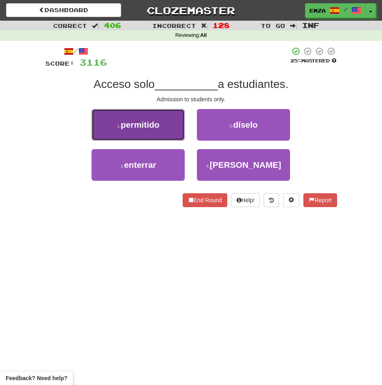
click at [158, 135] on button "1 . permitido" at bounding box center [138, 125] width 93 height 32
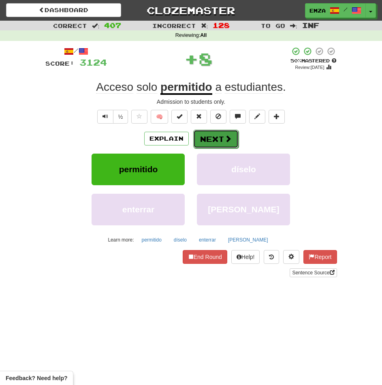
click at [220, 141] on button "Next" at bounding box center [215, 139] width 45 height 19
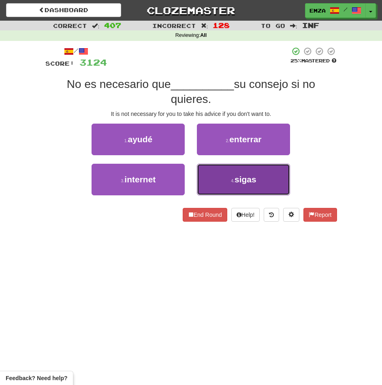
click at [238, 179] on span "sigas" at bounding box center [246, 179] width 22 height 9
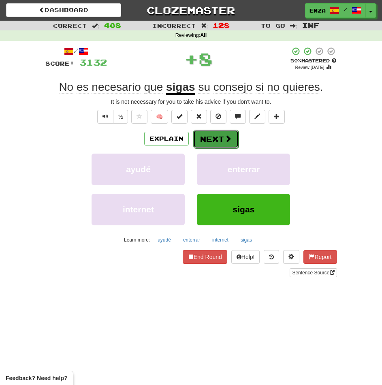
click at [220, 135] on button "Next" at bounding box center [215, 139] width 45 height 19
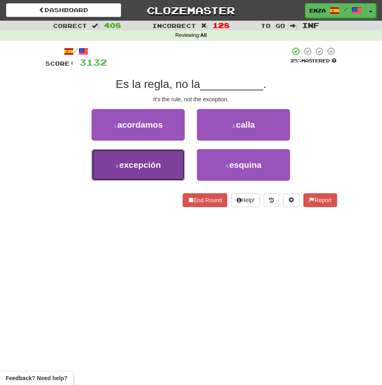
click at [153, 164] on span "excepción" at bounding box center [141, 164] width 42 height 9
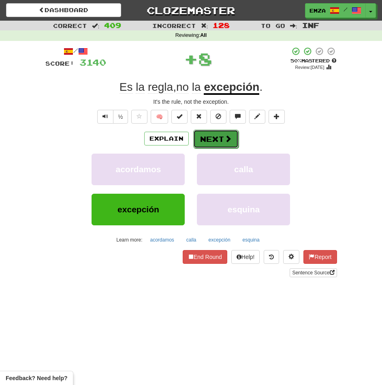
click at [213, 137] on button "Next" at bounding box center [215, 139] width 45 height 19
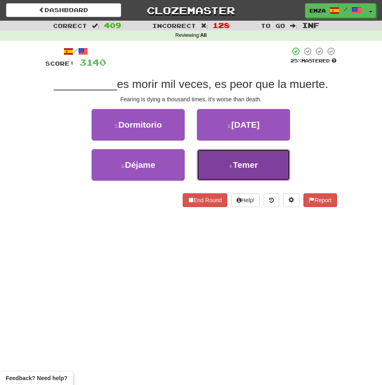
click at [230, 169] on button "4 . Temer" at bounding box center [243, 165] width 93 height 32
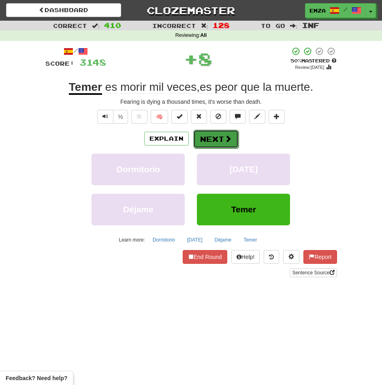
click at [213, 134] on button "Next" at bounding box center [215, 139] width 45 height 19
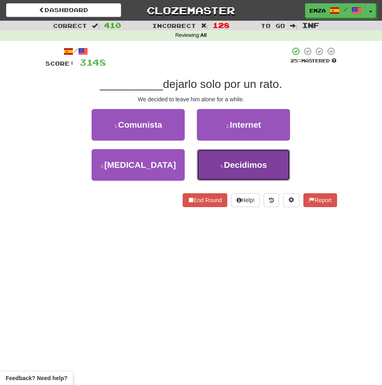
click at [222, 166] on small "4 ." at bounding box center [222, 166] width 4 height 5
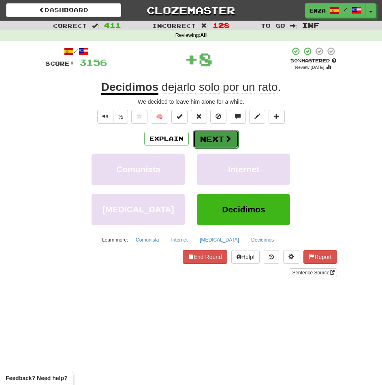
click at [207, 137] on button "Next" at bounding box center [215, 139] width 45 height 19
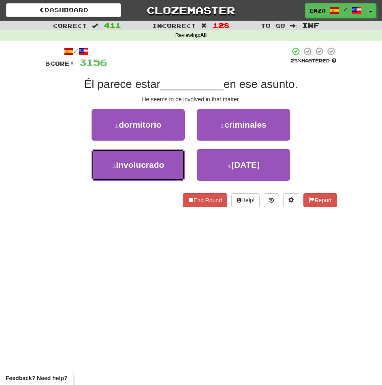
drag, startPoint x: 169, startPoint y: 165, endPoint x: 192, endPoint y: 156, distance: 23.7
click at [174, 165] on button "3 . involucrado" at bounding box center [138, 165] width 93 height 32
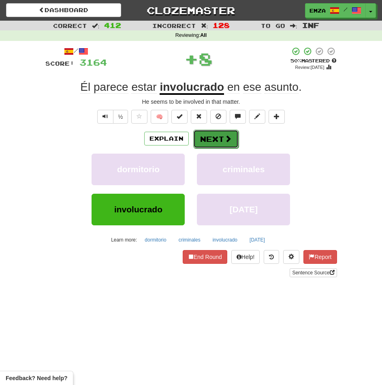
click at [222, 146] on button "Next" at bounding box center [215, 139] width 45 height 19
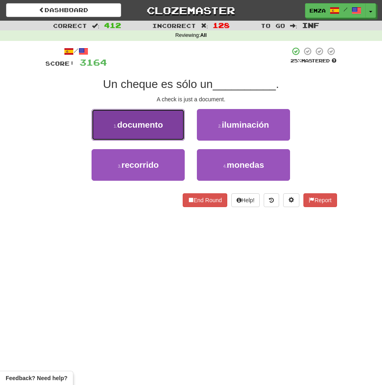
click at [160, 134] on button "1 . documento" at bounding box center [138, 125] width 93 height 32
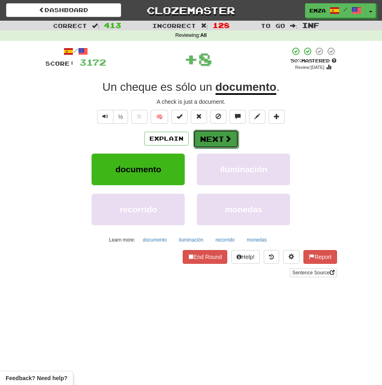
click at [214, 138] on button "Next" at bounding box center [215, 139] width 45 height 19
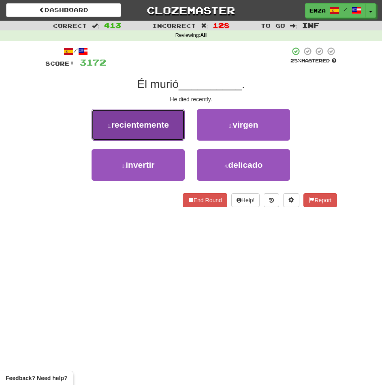
click at [152, 118] on button "1 . recientemente" at bounding box center [138, 125] width 93 height 32
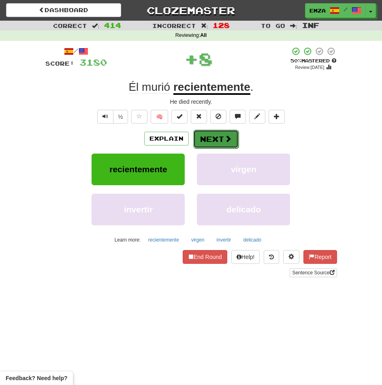
click at [215, 138] on button "Next" at bounding box center [215, 139] width 45 height 19
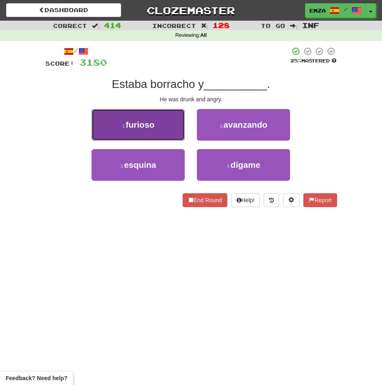
click at [157, 135] on button "1 . furioso" at bounding box center [138, 125] width 93 height 32
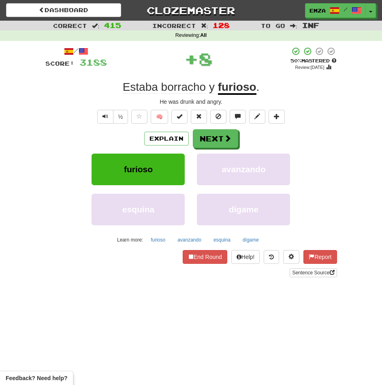
click at [238, 146] on div "Explain Next" at bounding box center [191, 138] width 292 height 19
click at [218, 138] on button "Next" at bounding box center [215, 139] width 45 height 19
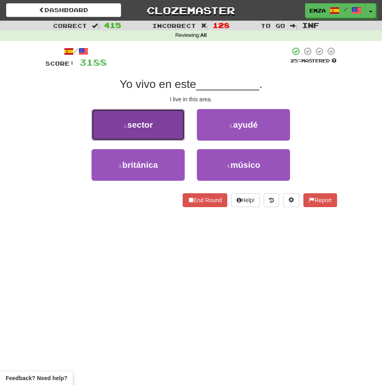
click at [159, 131] on button "1 . sector" at bounding box center [138, 125] width 93 height 32
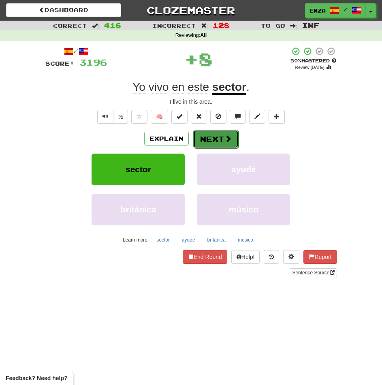
click at [225, 144] on button "Next" at bounding box center [215, 139] width 45 height 19
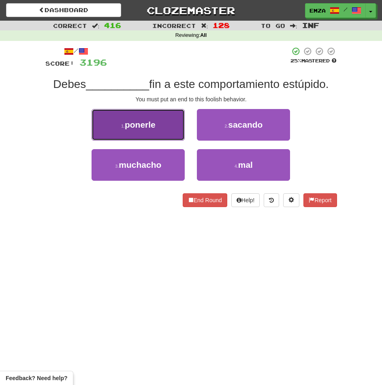
click at [136, 128] on span "ponerle" at bounding box center [140, 124] width 31 height 9
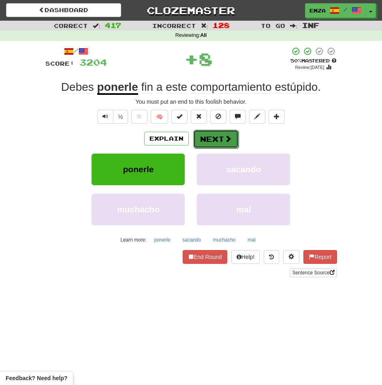
click at [218, 138] on button "Next" at bounding box center [215, 139] width 45 height 19
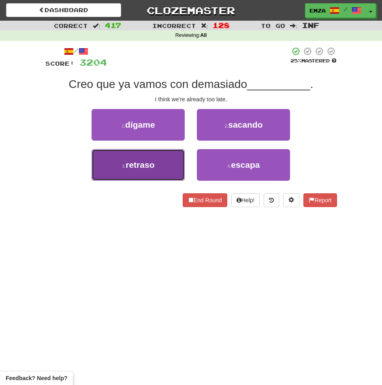
click at [170, 166] on button "3 . retraso" at bounding box center [138, 165] width 93 height 32
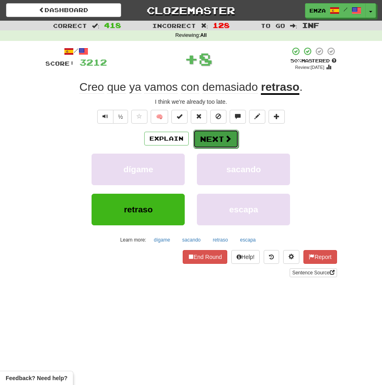
click at [220, 137] on button "Next" at bounding box center [215, 139] width 45 height 19
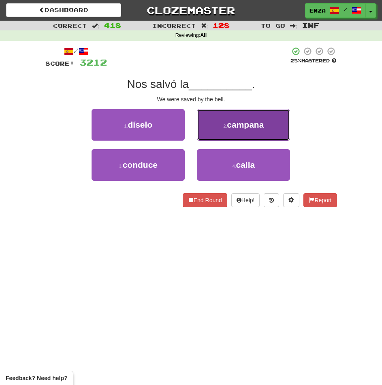
click at [222, 115] on button "2 . campana" at bounding box center [243, 125] width 93 height 32
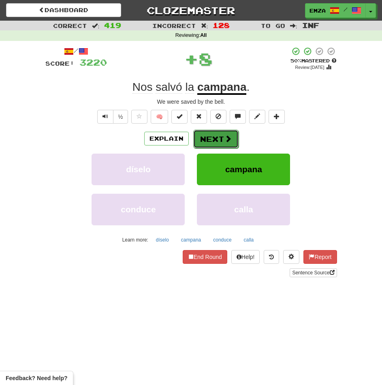
click at [213, 134] on button "Next" at bounding box center [215, 139] width 45 height 19
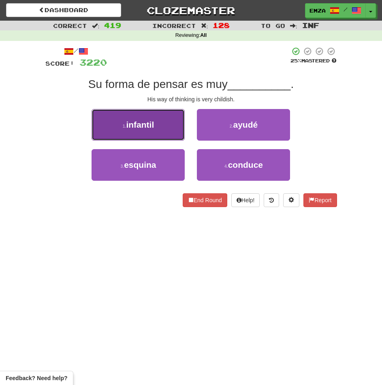
click at [157, 134] on button "1 . infantil" at bounding box center [138, 125] width 93 height 32
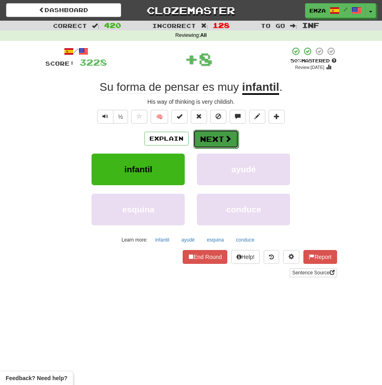
click at [227, 144] on button "Next" at bounding box center [215, 139] width 45 height 19
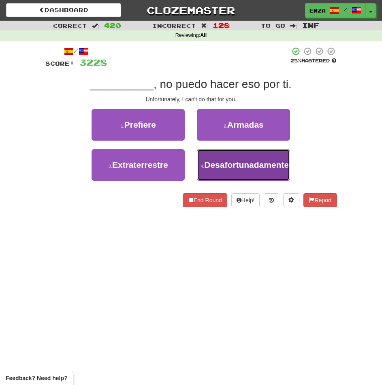
click at [237, 170] on button "4 . Desafortunadamente" at bounding box center [243, 165] width 93 height 32
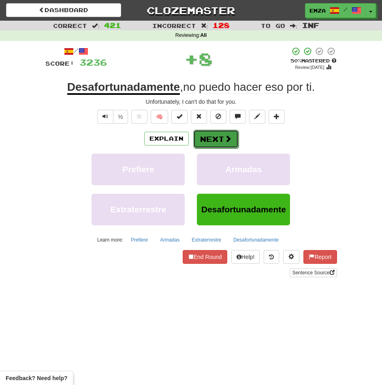
click at [222, 136] on button "Next" at bounding box center [215, 139] width 45 height 19
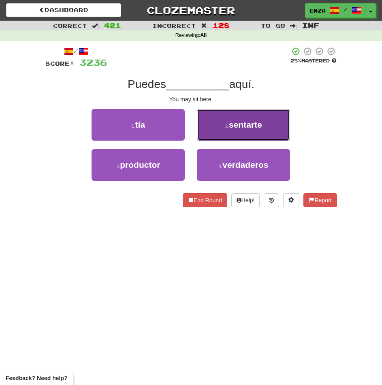
click at [233, 116] on button "2 . sentarte" at bounding box center [243, 125] width 93 height 32
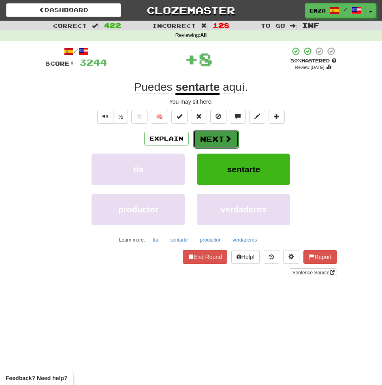
click at [218, 144] on button "Next" at bounding box center [215, 139] width 45 height 19
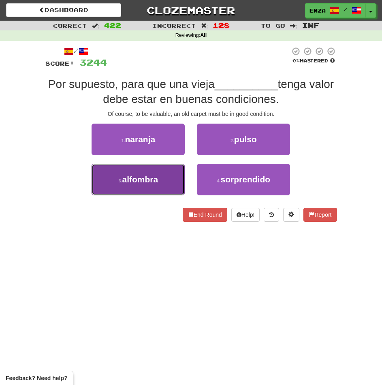
click at [157, 172] on button "3 . alfombra" at bounding box center [138, 180] width 93 height 32
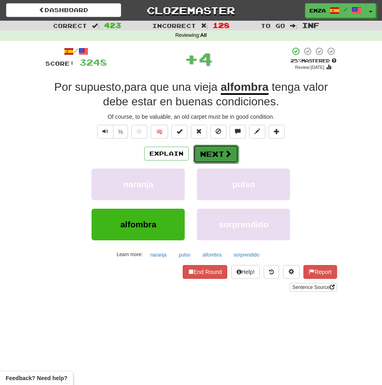
click at [225, 153] on span at bounding box center [228, 153] width 7 height 7
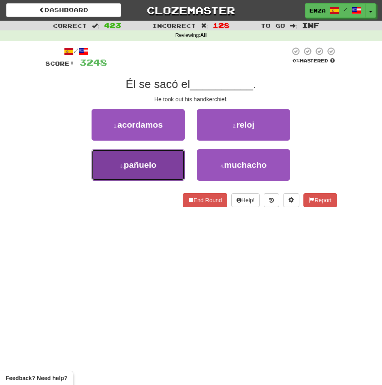
click at [158, 158] on button "3 . pañuelo" at bounding box center [138, 165] width 93 height 32
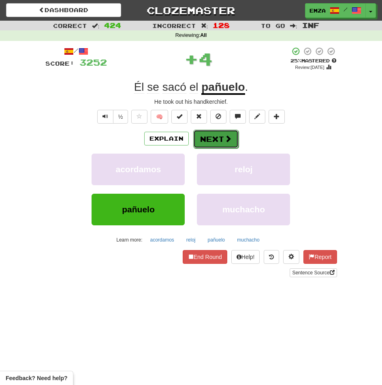
click at [214, 137] on button "Next" at bounding box center [215, 139] width 45 height 19
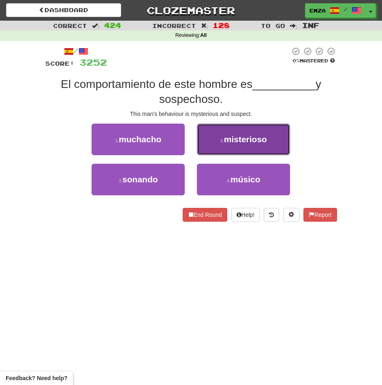
click at [223, 135] on button "2 . misterioso" at bounding box center [243, 140] width 93 height 32
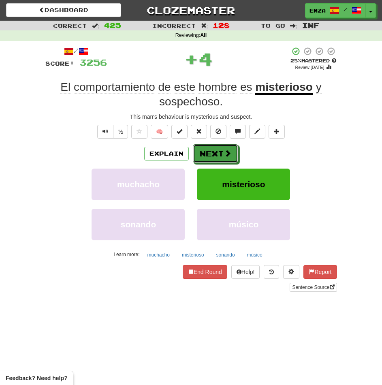
click at [216, 152] on button "Next" at bounding box center [215, 153] width 45 height 19
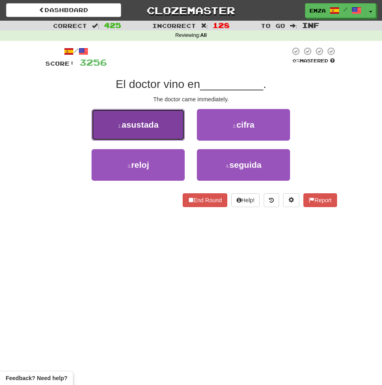
click at [166, 131] on button "1 . asustada" at bounding box center [138, 125] width 93 height 32
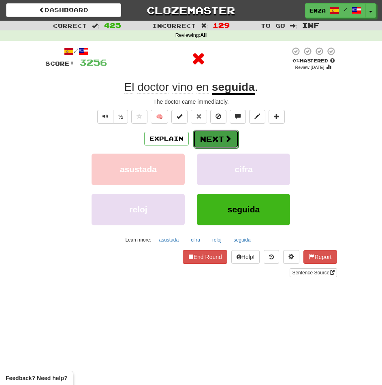
click at [222, 139] on button "Next" at bounding box center [215, 139] width 45 height 19
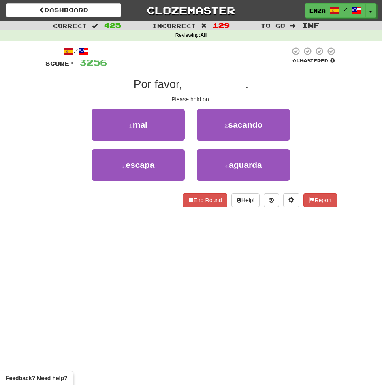
click at [138, 246] on div "Dashboard Clozemaster Emza / Toggle Dropdown Dashboard Leaderboard Activity Fee…" at bounding box center [191, 192] width 382 height 385
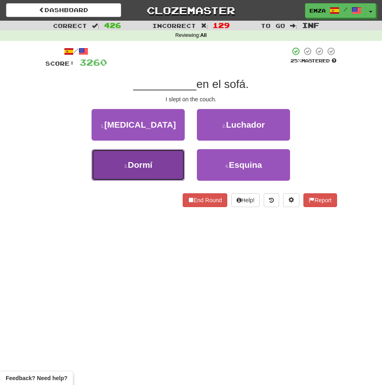
click at [136, 165] on span "Dormí" at bounding box center [140, 164] width 25 height 9
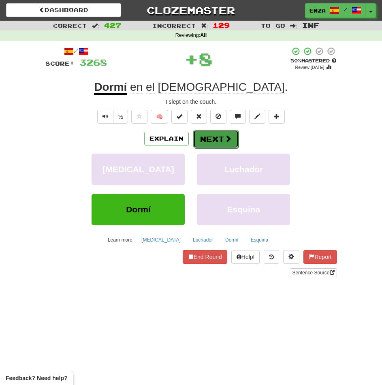
click at [212, 135] on button "Next" at bounding box center [215, 139] width 45 height 19
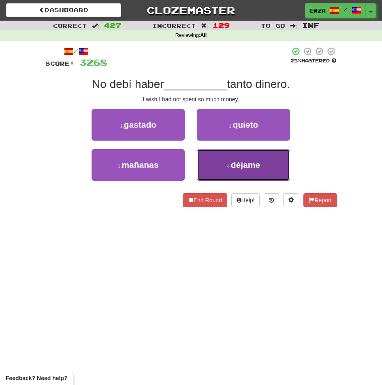
click at [239, 163] on span "déjame" at bounding box center [245, 164] width 29 height 9
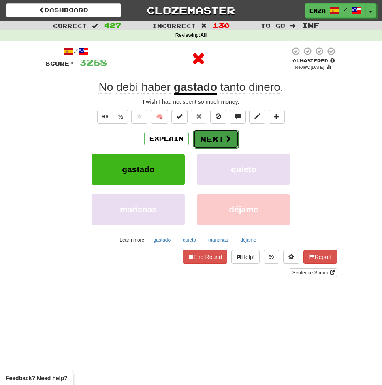
click at [227, 134] on button "Next" at bounding box center [215, 139] width 45 height 19
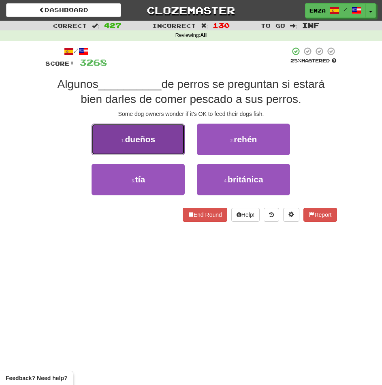
click at [147, 130] on button "1 . dueños" at bounding box center [138, 140] width 93 height 32
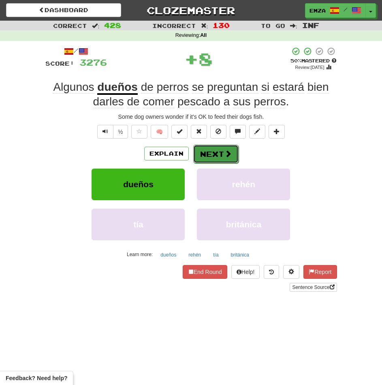
drag, startPoint x: 220, startPoint y: 157, endPoint x: 264, endPoint y: 194, distance: 57.9
click at [219, 157] on button "Next" at bounding box center [215, 153] width 45 height 19
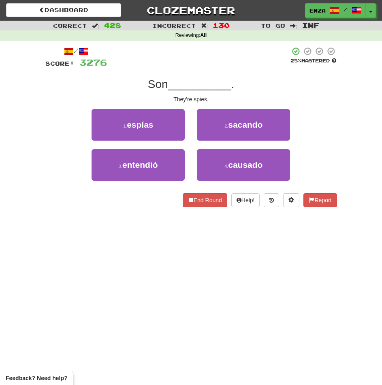
click at [154, 287] on div "Dashboard Clozemaster Emza / Toggle Dropdown Dashboard Leaderboard Activity Fee…" at bounding box center [191, 192] width 382 height 385
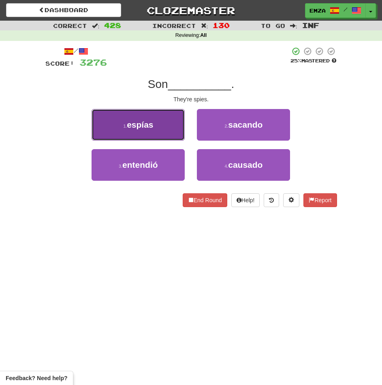
click at [119, 128] on button "1 . espías" at bounding box center [138, 125] width 93 height 32
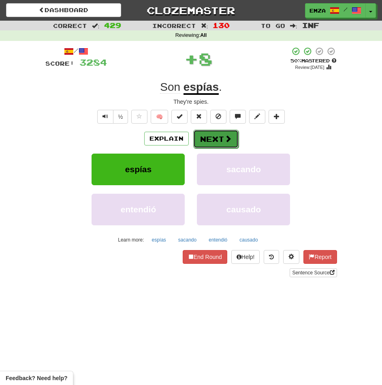
drag, startPoint x: 222, startPoint y: 142, endPoint x: 218, endPoint y: 140, distance: 4.7
click at [218, 140] on button "Next" at bounding box center [215, 139] width 45 height 19
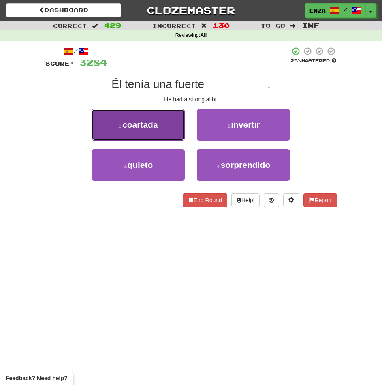
click at [122, 124] on small "1 ." at bounding box center [121, 126] width 4 height 5
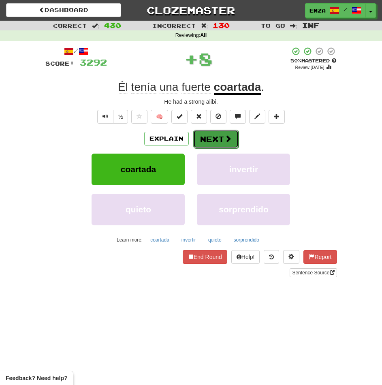
click at [231, 137] on button "Next" at bounding box center [215, 139] width 45 height 19
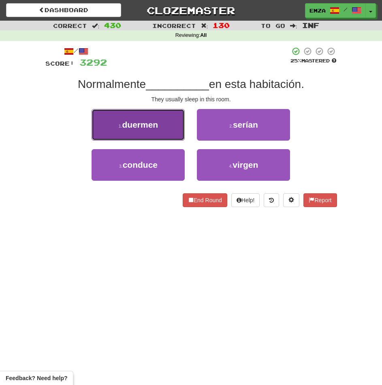
click at [135, 128] on span "duermen" at bounding box center [140, 124] width 36 height 9
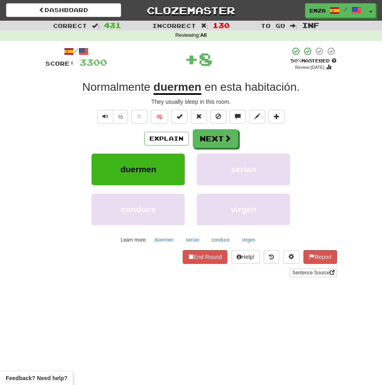
click at [225, 150] on div "Explain Next duermen serían conduce virgen Learn more: duermen serían conduce v…" at bounding box center [191, 187] width 292 height 117
click at [225, 139] on span at bounding box center [228, 138] width 7 height 7
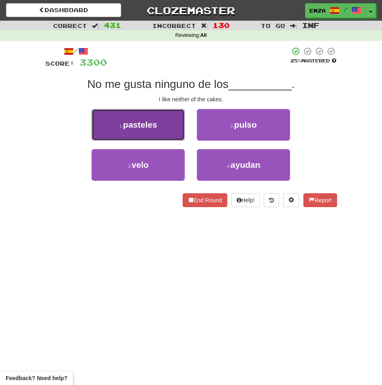
click at [147, 123] on span "pasteles" at bounding box center [140, 124] width 34 height 9
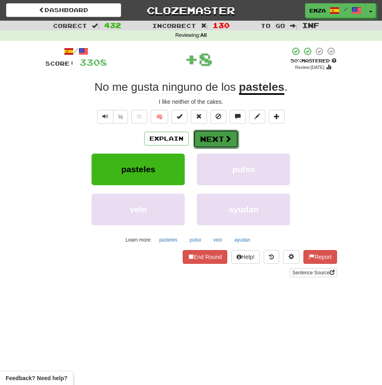
click at [214, 137] on button "Next" at bounding box center [215, 139] width 45 height 19
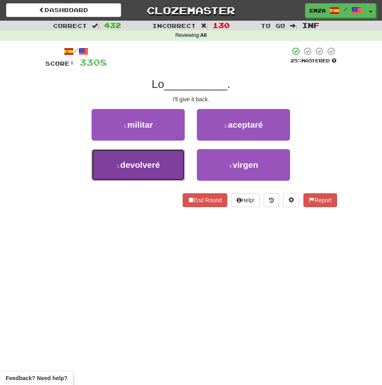
click at [144, 173] on button "3 . devolveré" at bounding box center [138, 165] width 93 height 32
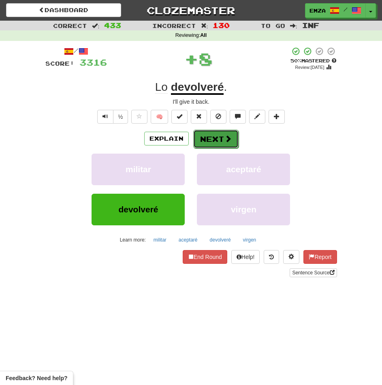
click at [214, 141] on button "Next" at bounding box center [215, 139] width 45 height 19
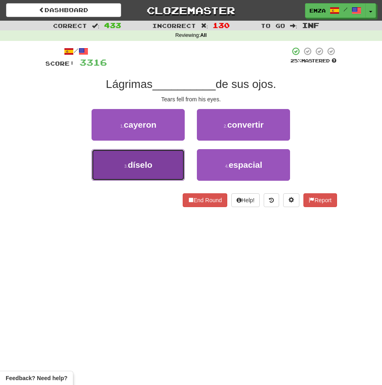
click at [158, 173] on button "3 . díselo" at bounding box center [138, 165] width 93 height 32
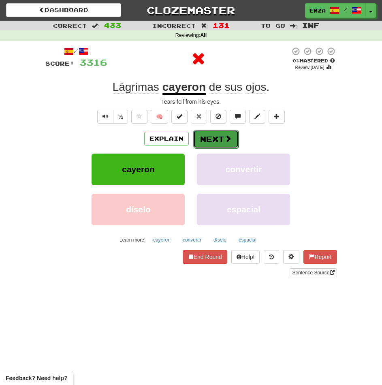
click at [209, 136] on button "Next" at bounding box center [215, 139] width 45 height 19
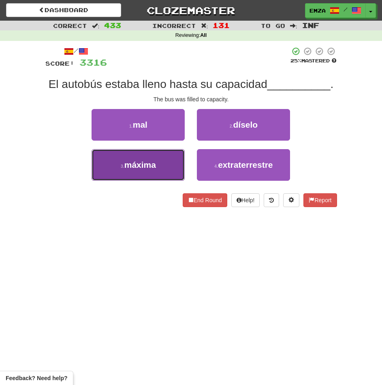
click at [143, 168] on span "máxima" at bounding box center [140, 164] width 32 height 9
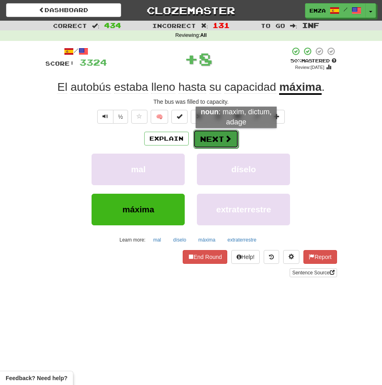
click at [236, 136] on button "Next" at bounding box center [215, 139] width 45 height 19
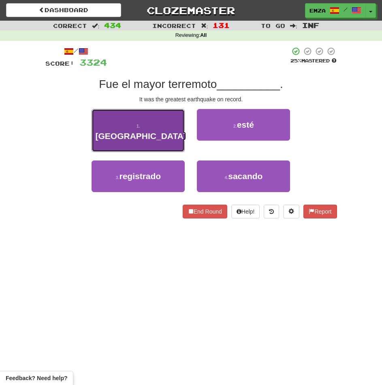
click at [169, 128] on button "1 . caen" at bounding box center [138, 130] width 93 height 43
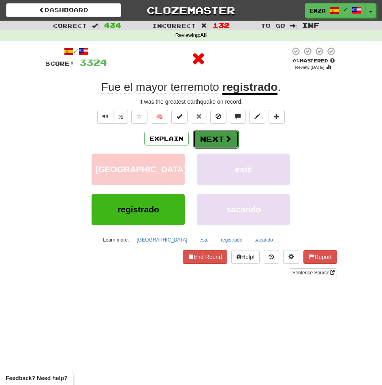
click at [212, 141] on button "Next" at bounding box center [215, 139] width 45 height 19
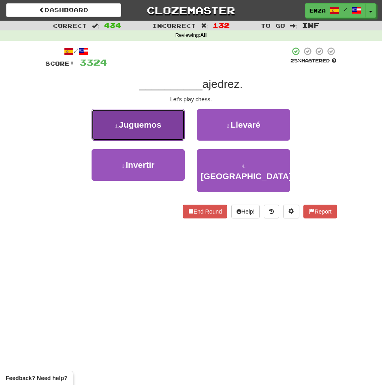
click at [173, 130] on button "1 . Juguemos" at bounding box center [138, 125] width 93 height 32
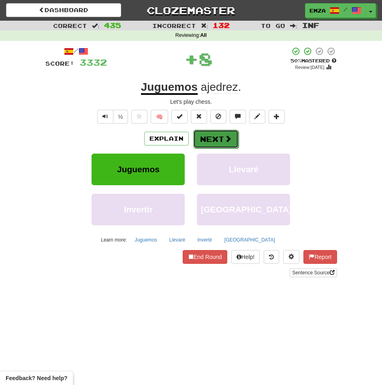
click at [219, 137] on button "Next" at bounding box center [215, 139] width 45 height 19
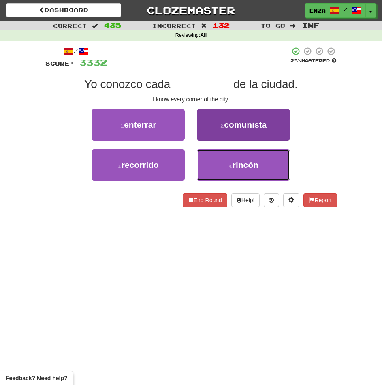
drag, startPoint x: 231, startPoint y: 167, endPoint x: 230, endPoint y: 157, distance: 9.8
click at [231, 166] on small "4 ." at bounding box center [231, 166] width 4 height 5
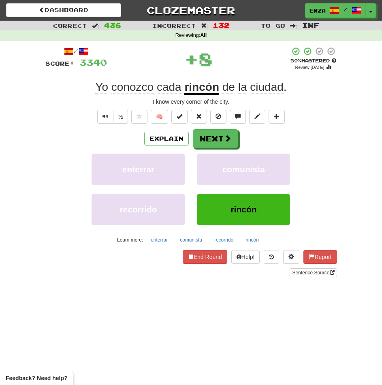
click at [222, 129] on div "/ Score: 3340 + 8 50 % Mastered Review: 2025-10-25 Yo conozco cada rincón de la…" at bounding box center [191, 162] width 292 height 231
click at [216, 140] on button "Next" at bounding box center [215, 139] width 45 height 19
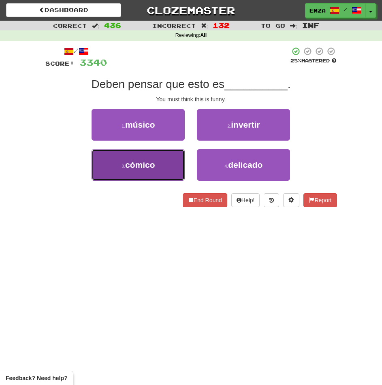
click at [121, 175] on button "3 . cómico" at bounding box center [138, 165] width 93 height 32
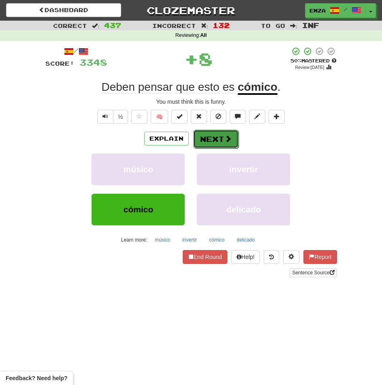
click at [217, 138] on button "Next" at bounding box center [215, 139] width 45 height 19
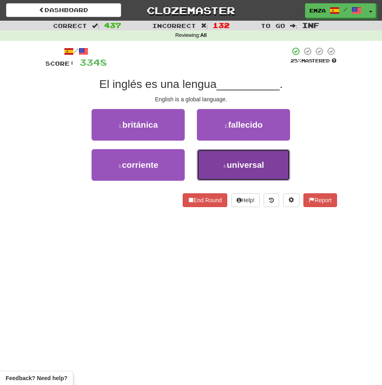
click at [220, 161] on button "4 . universal" at bounding box center [243, 165] width 93 height 32
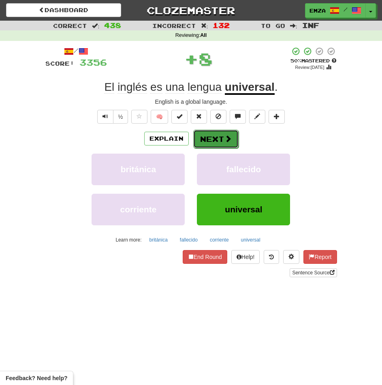
click at [220, 136] on button "Next" at bounding box center [215, 139] width 45 height 19
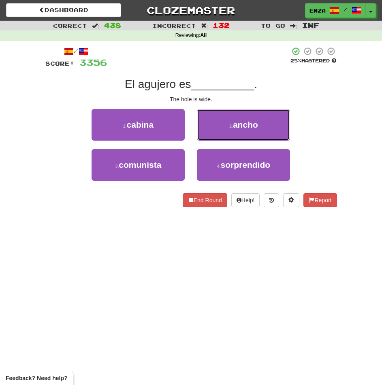
click at [227, 127] on button "2 . ancho" at bounding box center [243, 125] width 93 height 32
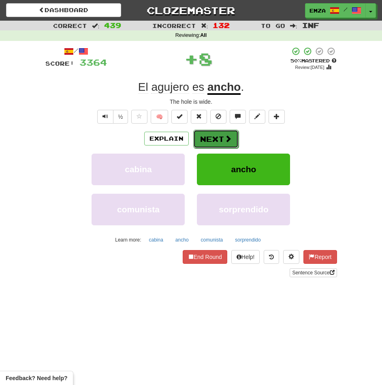
click at [216, 133] on button "Next" at bounding box center [215, 139] width 45 height 19
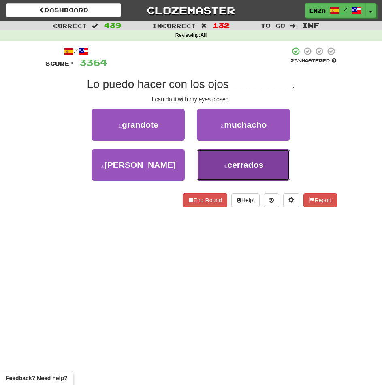
click at [225, 163] on button "4 . cerrados" at bounding box center [243, 165] width 93 height 32
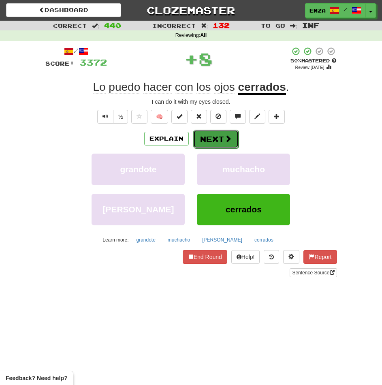
click at [219, 135] on button "Next" at bounding box center [215, 139] width 45 height 19
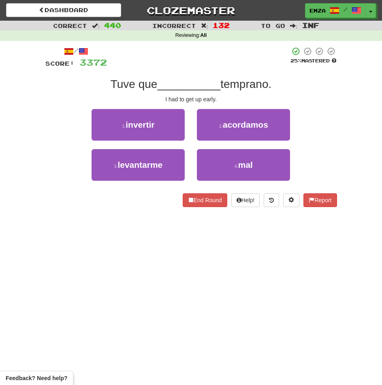
click at [186, 167] on div "3 . levantarme" at bounding box center [138, 169] width 105 height 40
drag, startPoint x: 158, startPoint y: 164, endPoint x: 212, endPoint y: 153, distance: 54.6
click at [158, 164] on span "levantarme" at bounding box center [140, 164] width 45 height 9
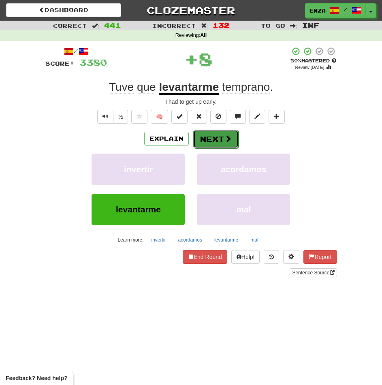
click at [228, 132] on button "Next" at bounding box center [215, 139] width 45 height 19
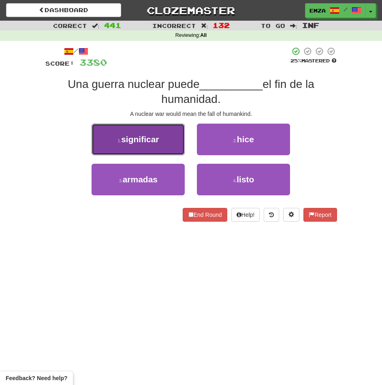
click at [145, 141] on span "significar" at bounding box center [140, 139] width 38 height 9
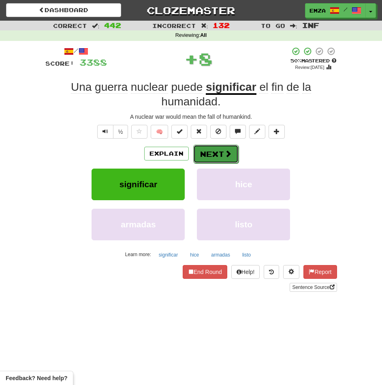
click at [225, 159] on button "Next" at bounding box center [215, 154] width 45 height 19
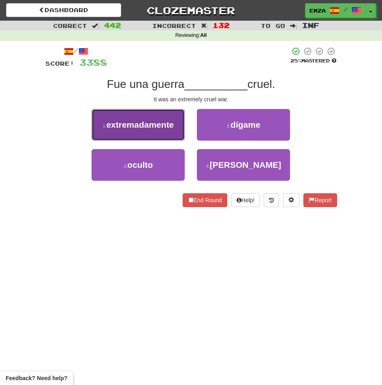
click at [117, 128] on span "extremadamente" at bounding box center [140, 124] width 68 height 9
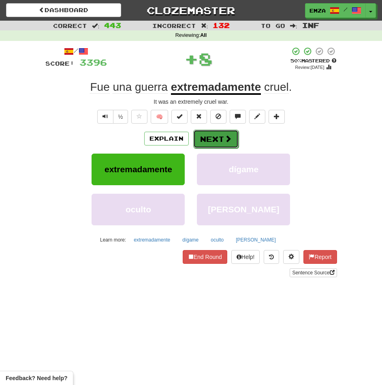
click at [206, 140] on button "Next" at bounding box center [215, 139] width 45 height 19
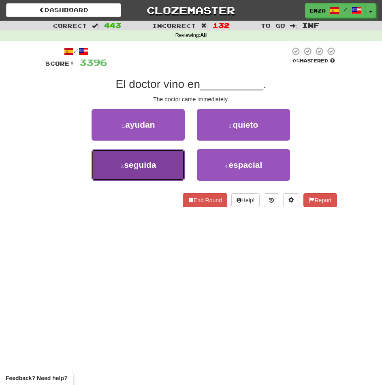
click at [148, 169] on span "seguida" at bounding box center [140, 164] width 32 height 9
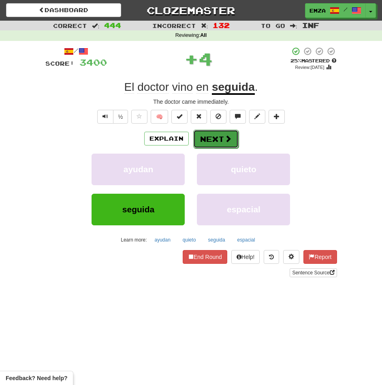
click at [221, 141] on button "Next" at bounding box center [215, 139] width 45 height 19
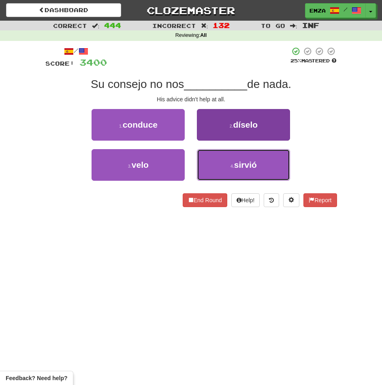
drag, startPoint x: 207, startPoint y: 167, endPoint x: 205, endPoint y: 155, distance: 12.0
click at [206, 167] on button "4 . sirvió" at bounding box center [243, 165] width 93 height 32
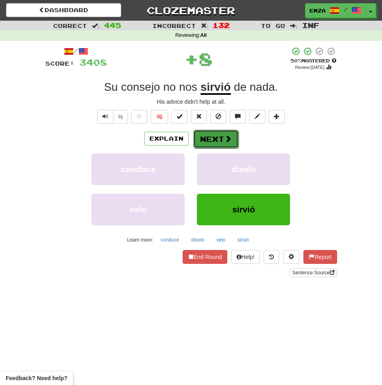
click at [210, 139] on button "Next" at bounding box center [215, 139] width 45 height 19
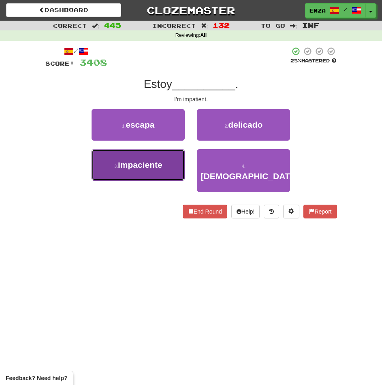
click at [148, 174] on button "3 . impaciente" at bounding box center [138, 165] width 93 height 32
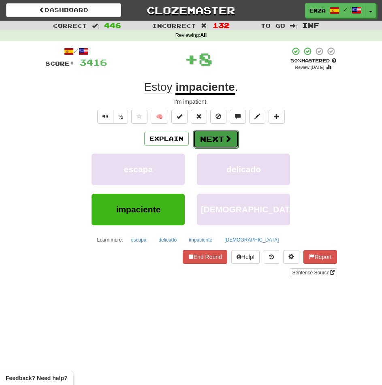
click at [223, 139] on button "Next" at bounding box center [215, 139] width 45 height 19
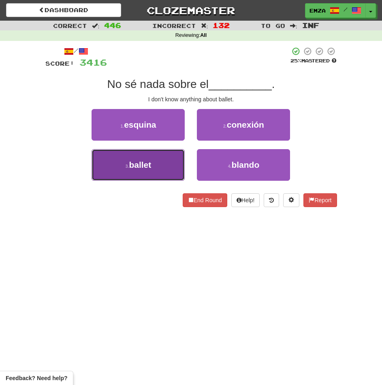
click at [130, 167] on span "ballet" at bounding box center [140, 164] width 22 height 9
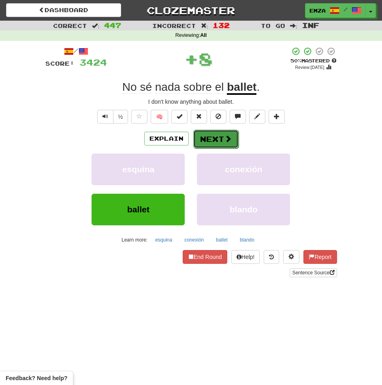
click at [205, 140] on button "Next" at bounding box center [215, 139] width 45 height 19
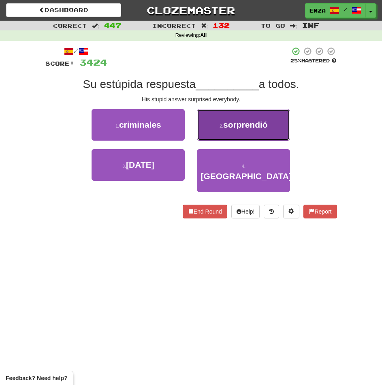
click at [226, 121] on span "sorprendió" at bounding box center [245, 124] width 45 height 9
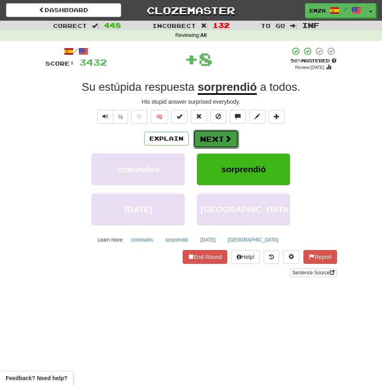
click at [218, 135] on button "Next" at bounding box center [215, 139] width 45 height 19
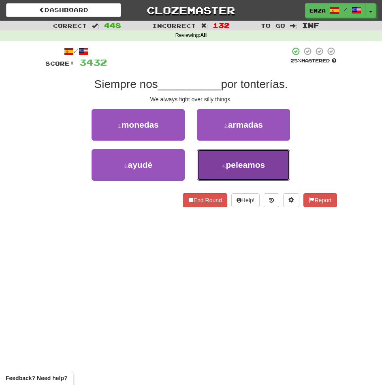
click at [205, 168] on button "4 . peleamos" at bounding box center [243, 165] width 93 height 32
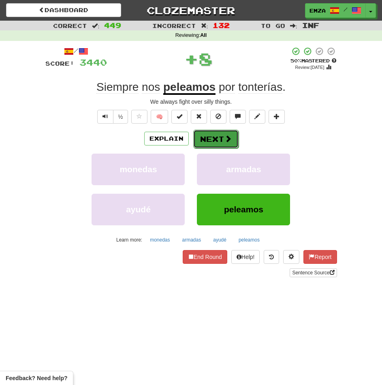
click at [207, 137] on button "Next" at bounding box center [215, 139] width 45 height 19
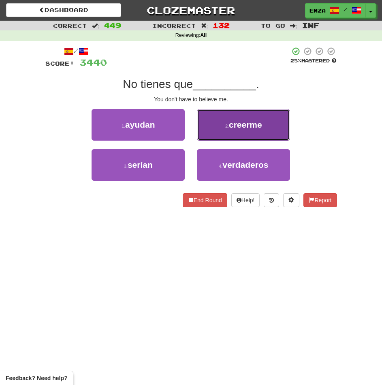
click at [236, 136] on button "2 . creerme" at bounding box center [243, 125] width 93 height 32
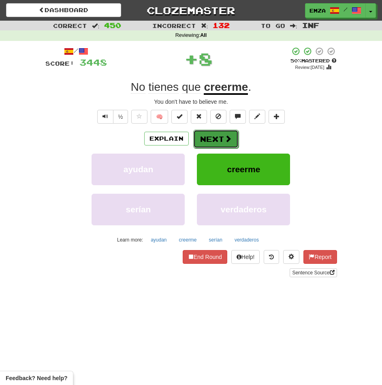
click at [215, 143] on button "Next" at bounding box center [215, 139] width 45 height 19
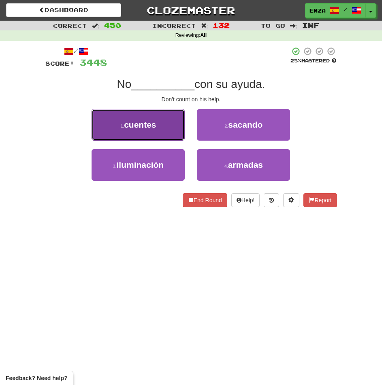
click at [126, 138] on button "1 . cuentes" at bounding box center [138, 125] width 93 height 32
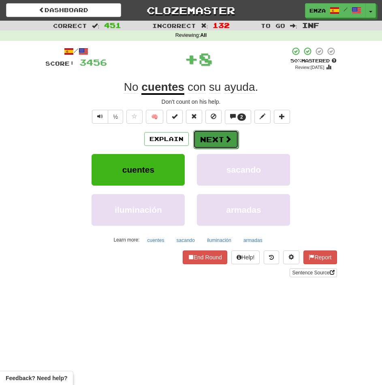
click at [204, 136] on button "Next" at bounding box center [215, 139] width 45 height 19
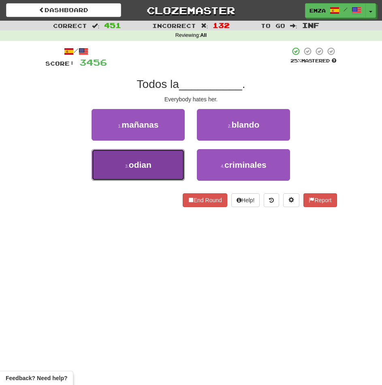
click at [147, 167] on span "odian" at bounding box center [140, 164] width 23 height 9
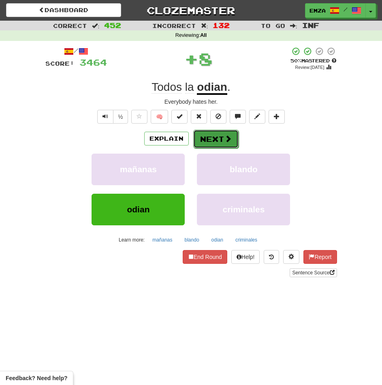
click at [220, 137] on button "Next" at bounding box center [215, 139] width 45 height 19
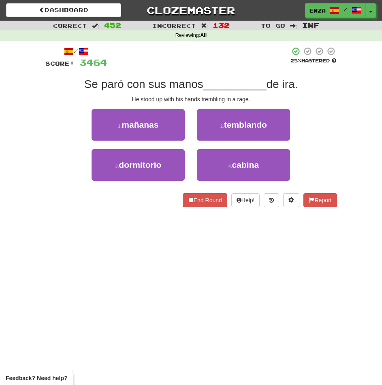
click at [271, 293] on div "Dashboard Clozemaster Emza / Toggle Dropdown Dashboard Leaderboard Activity Fee…" at bounding box center [191, 192] width 382 height 385
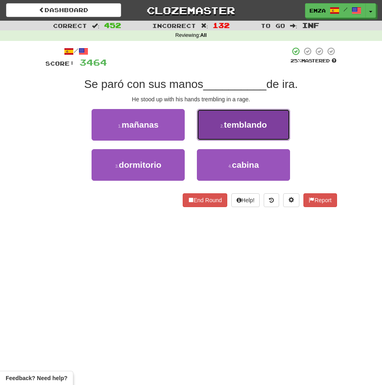
click at [252, 122] on span "temblando" at bounding box center [245, 124] width 43 height 9
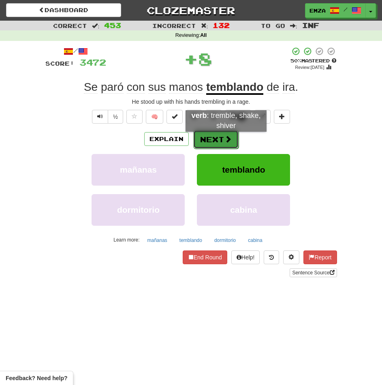
click at [226, 140] on span at bounding box center [228, 138] width 7 height 7
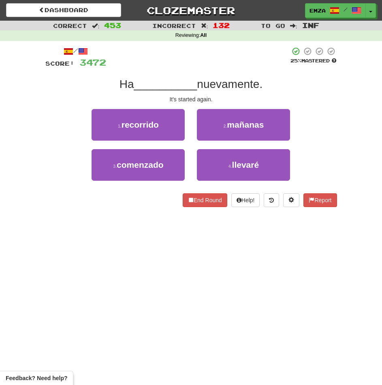
click at [130, 223] on div "Dashboard Clozemaster Emza / Toggle Dropdown Dashboard Leaderboard Activity Fee…" at bounding box center [191, 192] width 382 height 385
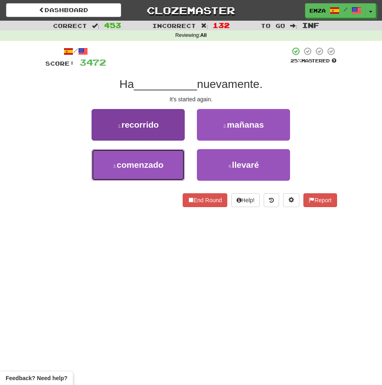
click at [164, 167] on span "comenzado" at bounding box center [140, 164] width 47 height 9
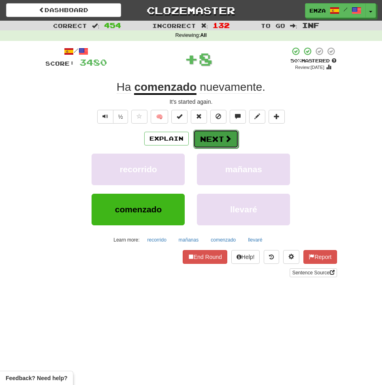
click at [220, 139] on button "Next" at bounding box center [215, 139] width 45 height 19
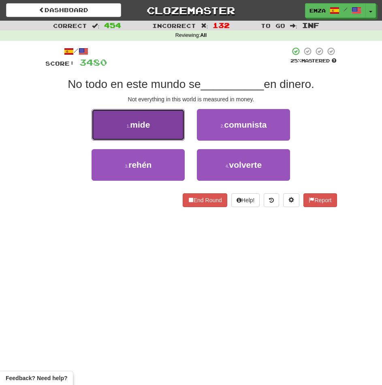
click at [144, 123] on span "mide" at bounding box center [140, 124] width 20 height 9
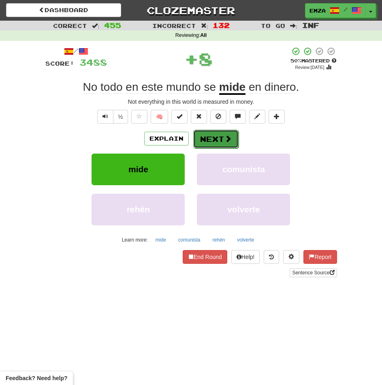
click at [197, 141] on button "Next" at bounding box center [215, 139] width 45 height 19
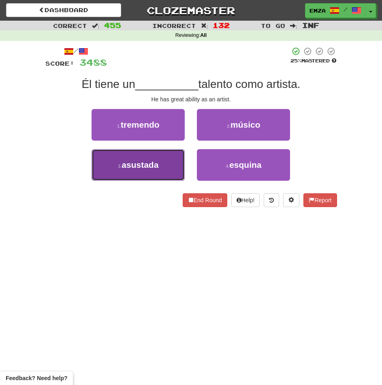
click at [120, 177] on button "3 . asustada" at bounding box center [138, 165] width 93 height 32
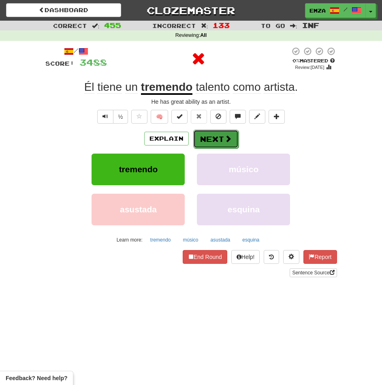
click at [215, 142] on button "Next" at bounding box center [215, 139] width 45 height 19
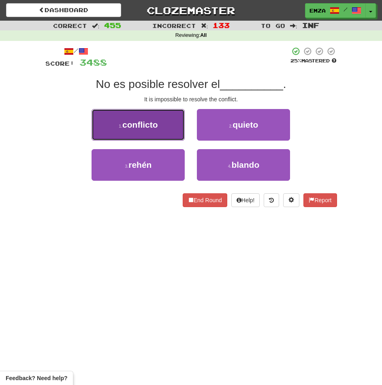
click at [138, 123] on span "conflicto" at bounding box center [140, 124] width 36 height 9
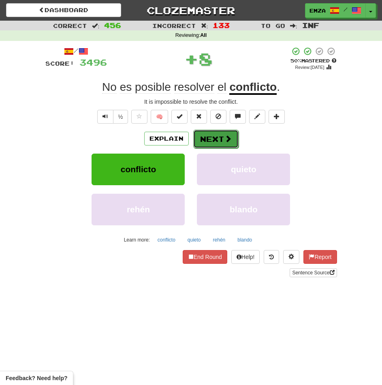
click at [198, 134] on button "Next" at bounding box center [215, 139] width 45 height 19
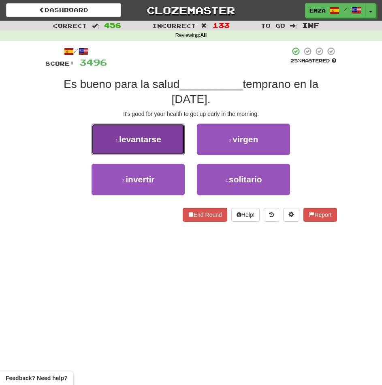
click at [145, 152] on button "1 . levantarse" at bounding box center [138, 140] width 93 height 32
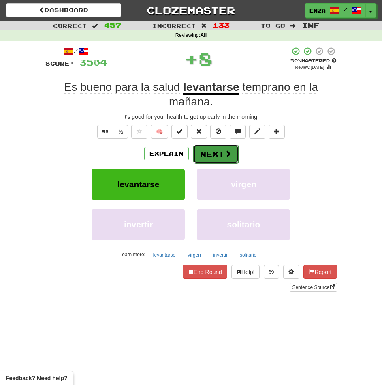
click at [222, 160] on button "Next" at bounding box center [215, 154] width 45 height 19
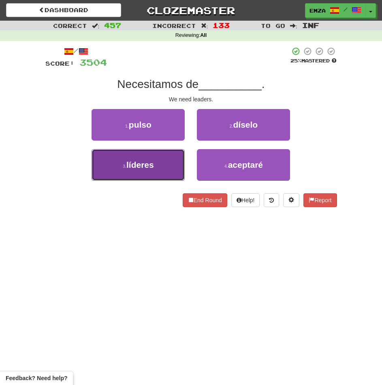
drag, startPoint x: 150, startPoint y: 173, endPoint x: 199, endPoint y: 156, distance: 51.8
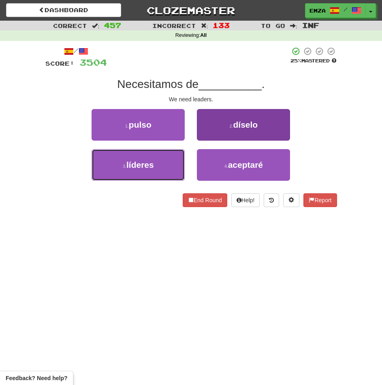
click at [150, 173] on button "3 . líderes" at bounding box center [138, 165] width 93 height 32
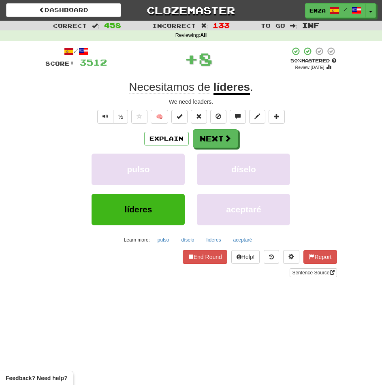
click at [228, 128] on div "/ Score: 3512 + 8 50 % Mastered Review: 2025-10-25 Necesitamos de líderes . We …" at bounding box center [191, 162] width 292 height 231
click at [223, 140] on button "Next" at bounding box center [215, 139] width 45 height 19
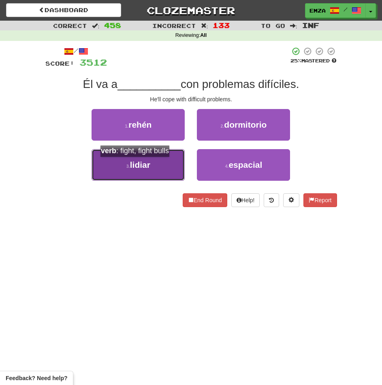
click at [139, 165] on span "lidiar" at bounding box center [140, 164] width 20 height 9
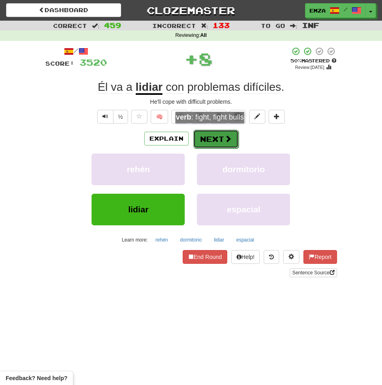
click at [219, 130] on button "Next" at bounding box center [215, 139] width 45 height 19
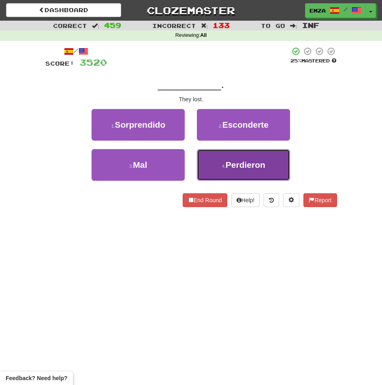
click at [236, 166] on span "Perdieron" at bounding box center [246, 164] width 40 height 9
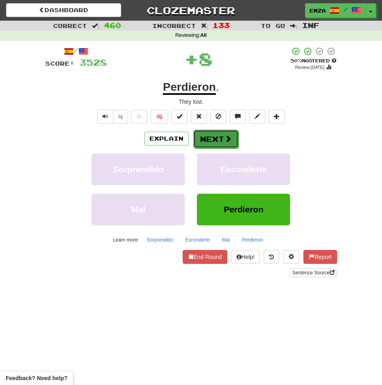
click at [225, 139] on span at bounding box center [228, 138] width 7 height 7
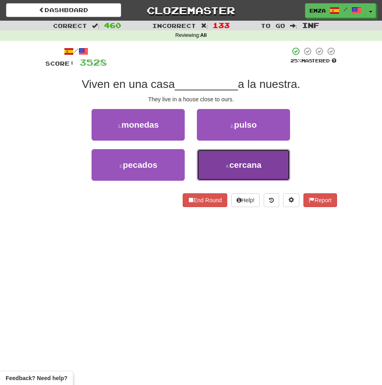
click at [229, 167] on small "4 ." at bounding box center [228, 166] width 4 height 5
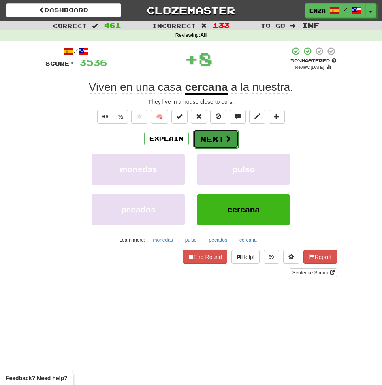
click at [223, 141] on button "Next" at bounding box center [215, 139] width 45 height 19
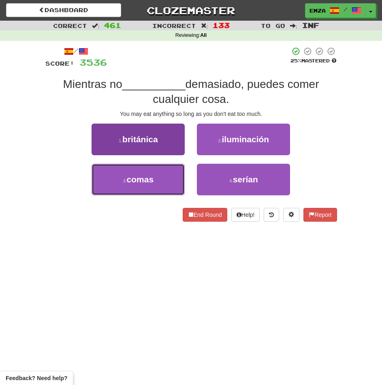
click at [147, 188] on button "3 . comas" at bounding box center [138, 180] width 93 height 32
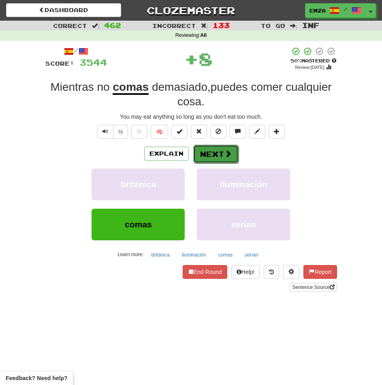
click at [218, 154] on button "Next" at bounding box center [215, 154] width 45 height 19
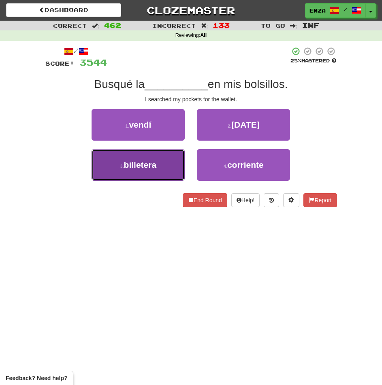
click at [165, 167] on button "3 . billetera" at bounding box center [138, 165] width 93 height 32
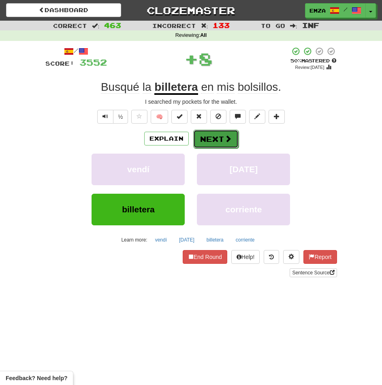
click at [225, 143] on button "Next" at bounding box center [215, 139] width 45 height 19
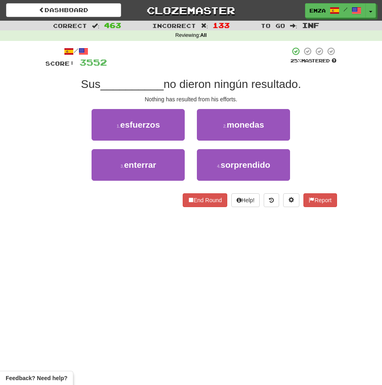
click at [164, 250] on div "Dashboard Clozemaster Emza / Toggle Dropdown Dashboard Leaderboard Activity Fee…" at bounding box center [191, 192] width 382 height 385
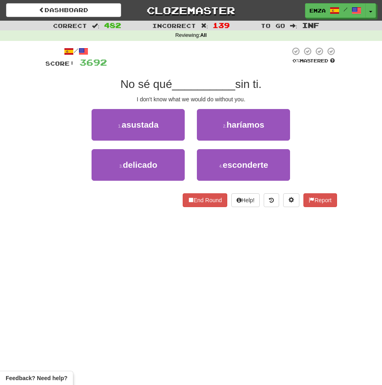
drag, startPoint x: 296, startPoint y: 302, endPoint x: 304, endPoint y: 293, distance: 11.5
click at [302, 296] on div "Dashboard Clozemaster Emza / Toggle Dropdown Dashboard Leaderboard Activity Fee…" at bounding box center [191, 192] width 382 height 385
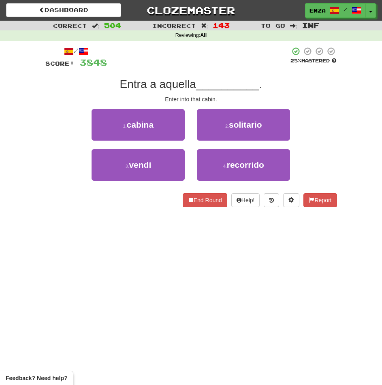
drag, startPoint x: 355, startPoint y: 260, endPoint x: 387, endPoint y: 250, distance: 33.7
click at [356, 260] on div "Dashboard Clozemaster Emza / Toggle Dropdown Dashboard Leaderboard Activity Fee…" at bounding box center [191, 192] width 382 height 385
click at [300, 274] on div "Dashboard Clozemaster Emza / Toggle Dropdown Dashboard Leaderboard Activity Fee…" at bounding box center [191, 192] width 382 height 385
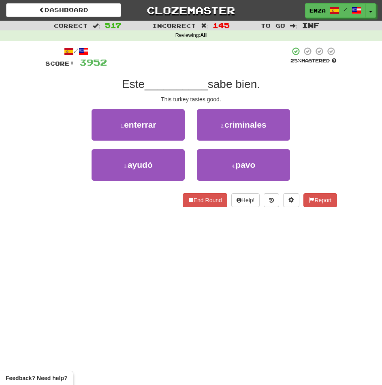
click at [243, 295] on div "Dashboard Clozemaster Emza / Toggle Dropdown Dashboard Leaderboard Activity Fee…" at bounding box center [191, 192] width 382 height 385
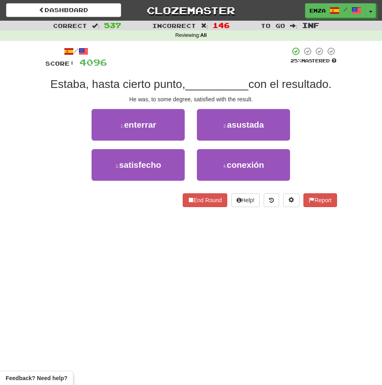
click at [222, 239] on div "Dashboard Clozemaster Emza / Toggle Dropdown Dashboard Leaderboard Activity Fee…" at bounding box center [191, 192] width 382 height 385
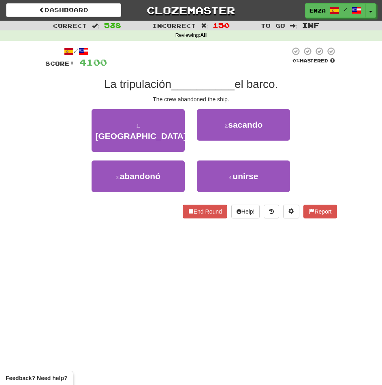
click at [227, 322] on div "Dashboard Clozemaster Emza / Toggle Dropdown Dashboard Leaderboard Activity Fee…" at bounding box center [191, 192] width 382 height 385
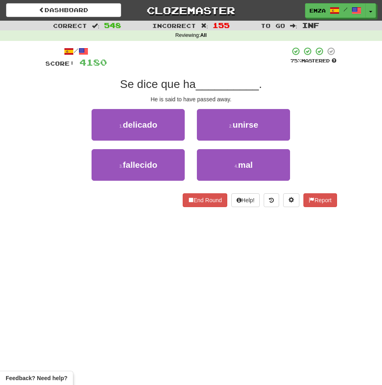
click at [255, 289] on div "Dashboard Clozemaster Emza / Toggle Dropdown Dashboard Leaderboard Activity Fee…" at bounding box center [191, 192] width 382 height 385
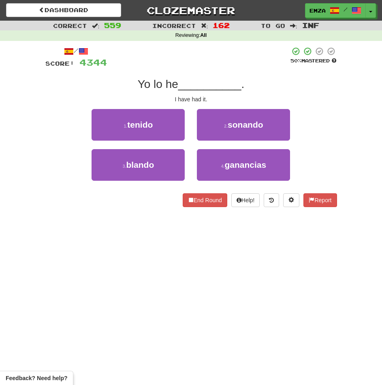
click at [249, 277] on div "Dashboard Clozemaster Emza / Toggle Dropdown Dashboard Leaderboard Activity Fee…" at bounding box center [191, 192] width 382 height 385
click at [243, 259] on div "Dashboard Clozemaster Emza / Toggle Dropdown Dashboard Leaderboard Activity Fee…" at bounding box center [191, 192] width 382 height 385
click at [166, 304] on div "Dashboard Clozemaster Emza / Toggle Dropdown Dashboard Leaderboard Activity Fee…" at bounding box center [191, 192] width 382 height 385
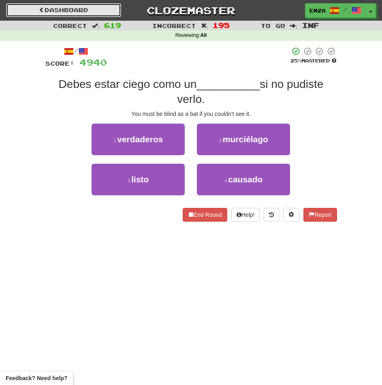
click at [65, 15] on link "Dashboard" at bounding box center [63, 10] width 115 height 14
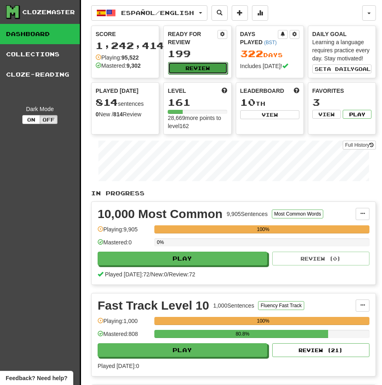
click at [187, 66] on button "Review" at bounding box center [197, 68] width 59 height 12
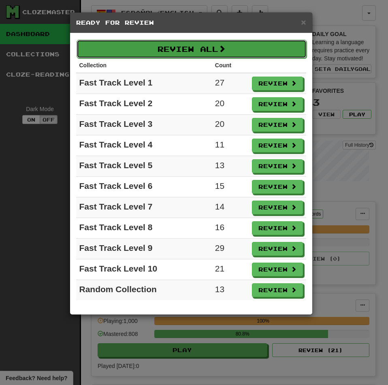
click at [224, 48] on span at bounding box center [221, 48] width 7 height 7
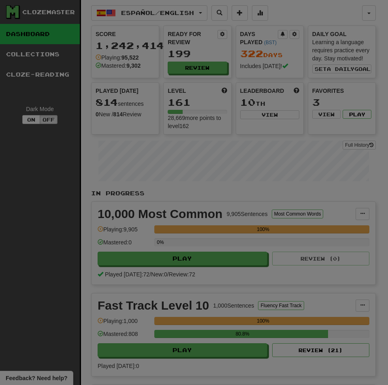
select select "********"
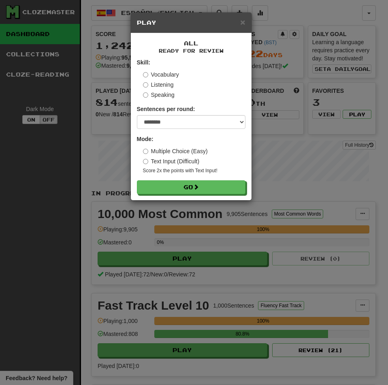
click at [217, 180] on form "Skill: Vocabulary Listening Speaking Sentences per round: * ** ** ** ** ** *** …" at bounding box center [191, 126] width 109 height 136
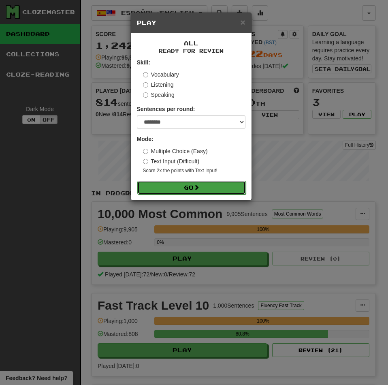
click at [217, 185] on button "Go" at bounding box center [191, 188] width 109 height 14
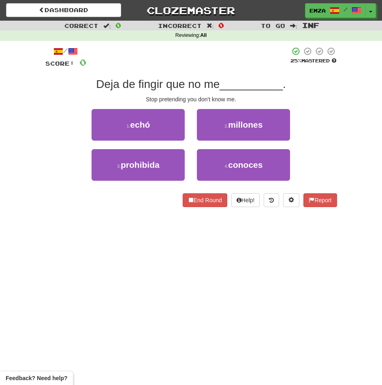
click at [124, 205] on div "End Round Help! Report" at bounding box center [191, 200] width 292 height 14
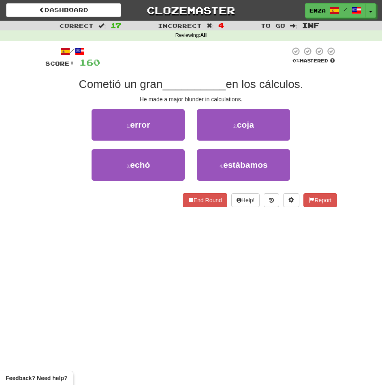
click at [129, 220] on div "Dashboard Clozemaster Emza / Toggle Dropdown Dashboard Leaderboard Activity Fee…" at bounding box center [191, 192] width 382 height 385
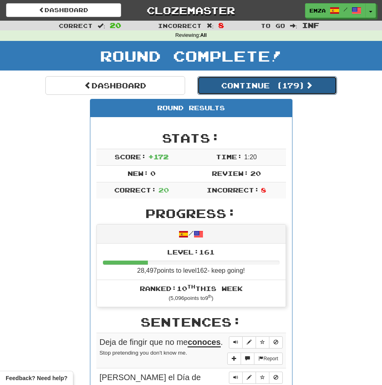
click at [233, 85] on button "Continue ( 179 )" at bounding box center [267, 85] width 140 height 19
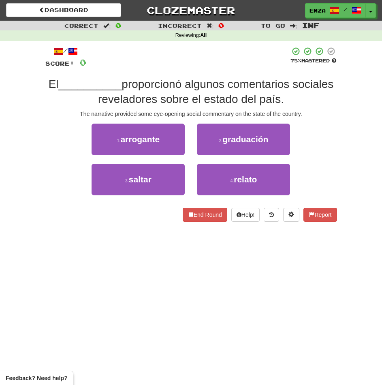
click at [154, 284] on div "Dashboard Clozemaster Emza / Toggle Dropdown Dashboard Leaderboard Activity Fee…" at bounding box center [191, 192] width 382 height 385
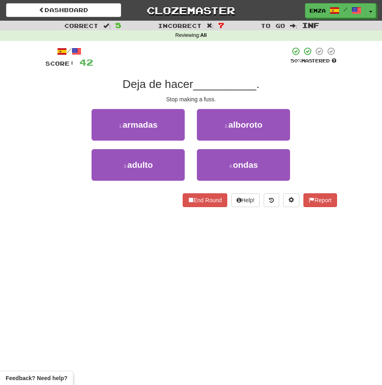
click at [148, 234] on div "Dashboard Clozemaster Emza / Toggle Dropdown Dashboard Leaderboard Activity Fee…" at bounding box center [191, 192] width 382 height 385
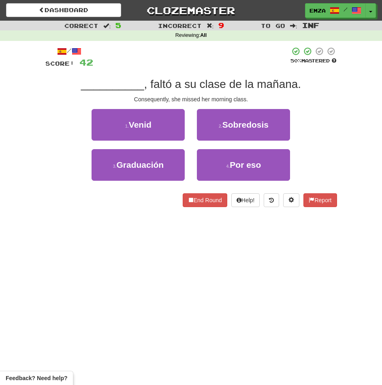
click at [79, 18] on div "Dashboard Clozemaster Emza / Toggle Dropdown Dashboard Leaderboard Activity Fee…" at bounding box center [191, 10] width 370 height 21
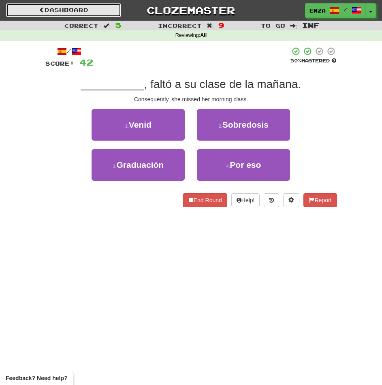
click at [74, 6] on link "Dashboard" at bounding box center [63, 10] width 115 height 14
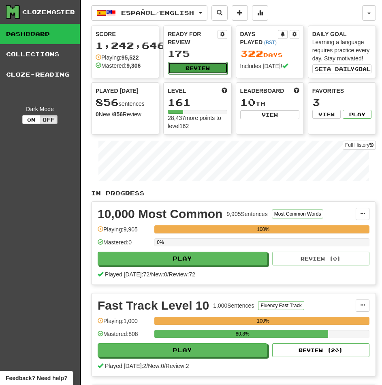
click at [188, 65] on button "Review" at bounding box center [197, 68] width 59 height 12
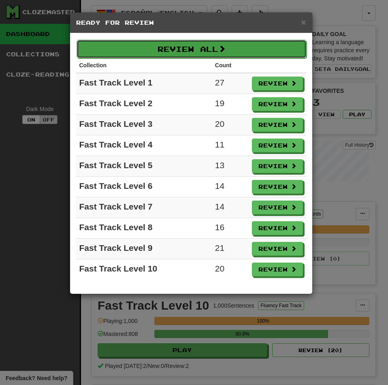
click at [221, 50] on span at bounding box center [221, 48] width 7 height 7
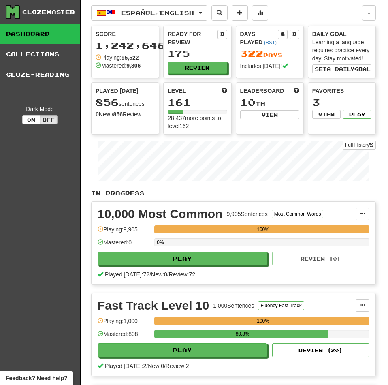
select select "********"
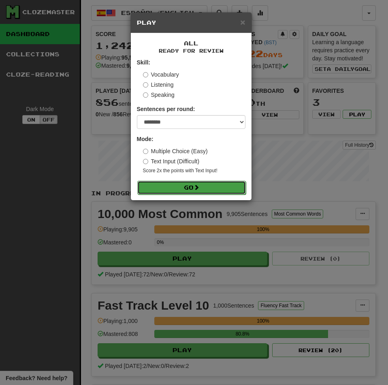
click at [224, 190] on button "Go" at bounding box center [191, 188] width 109 height 14
